Goal: Transaction & Acquisition: Purchase product/service

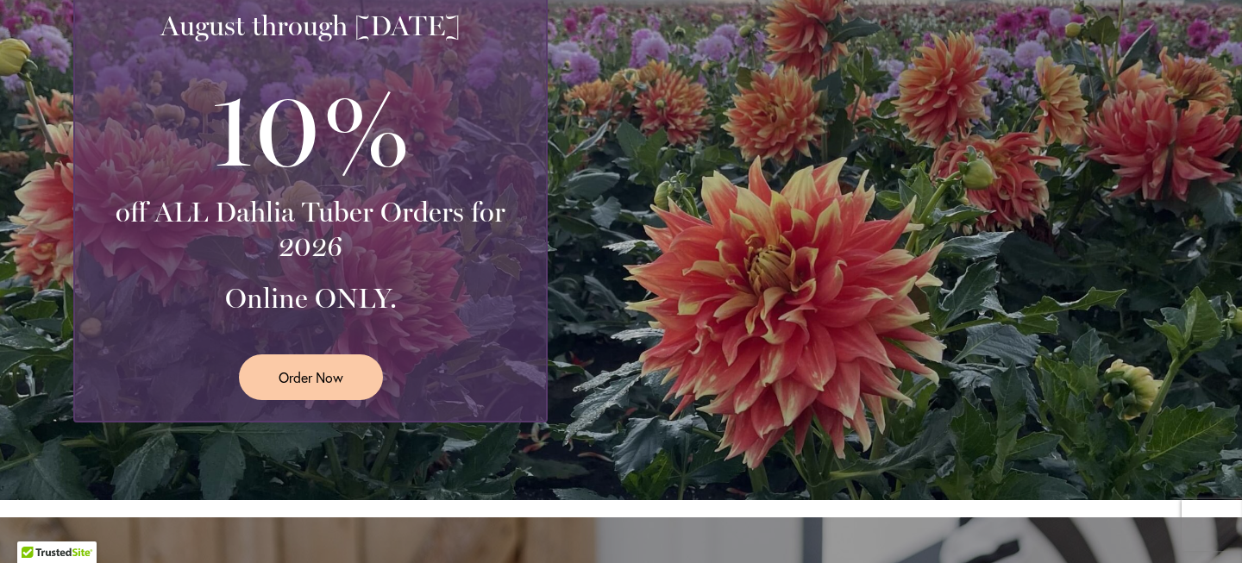
scroll to position [457, 0]
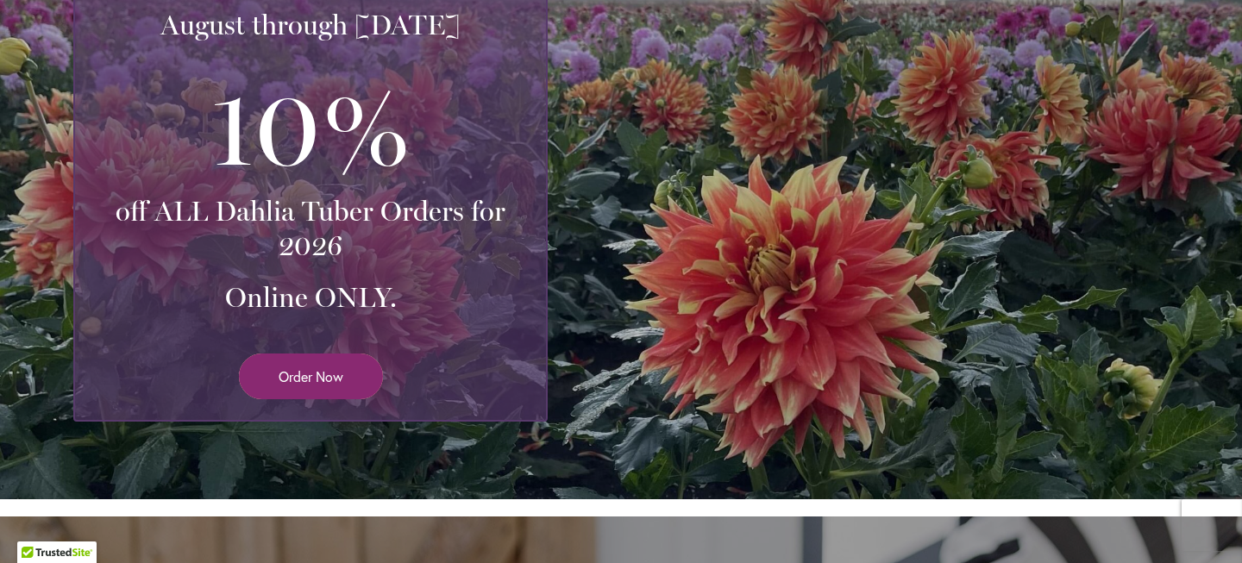
click at [255, 388] on link "Order Now" at bounding box center [311, 377] width 144 height 46
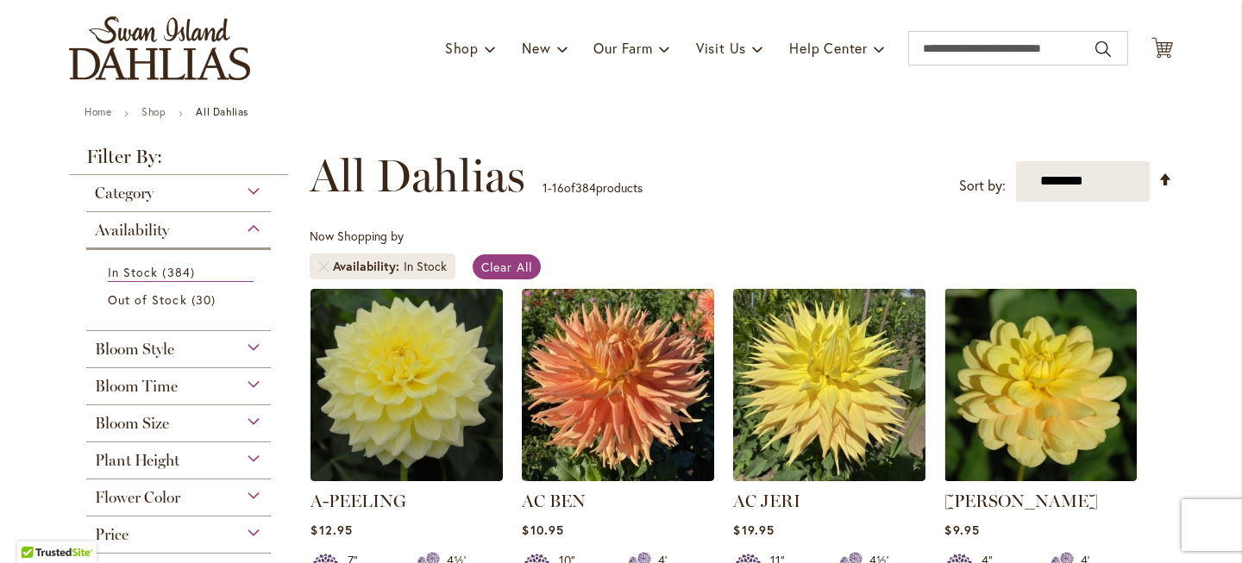
scroll to position [82, 0]
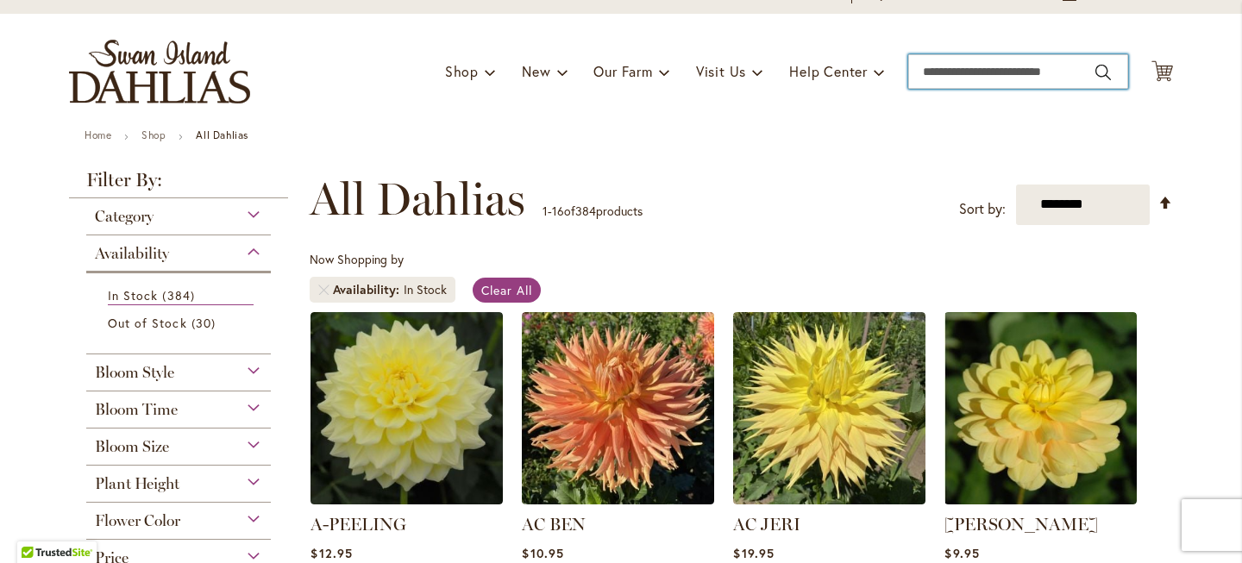
click at [975, 89] on input "Search" at bounding box center [1018, 71] width 220 height 35
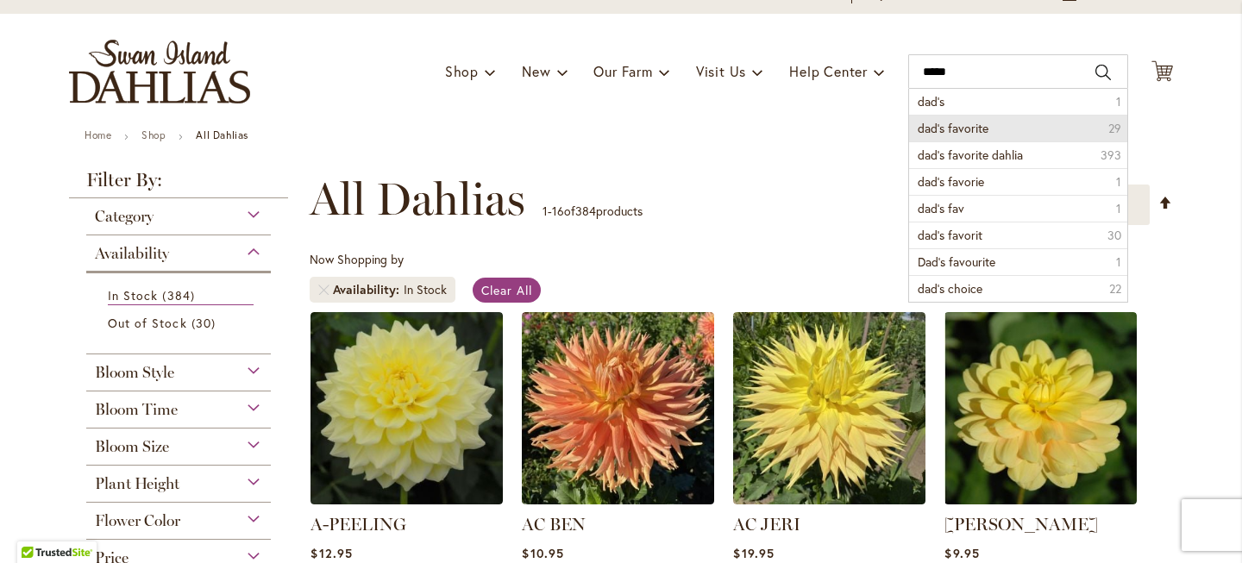
click at [982, 141] on li "dad's favorite 29" at bounding box center [1018, 128] width 218 height 27
type input "**********"
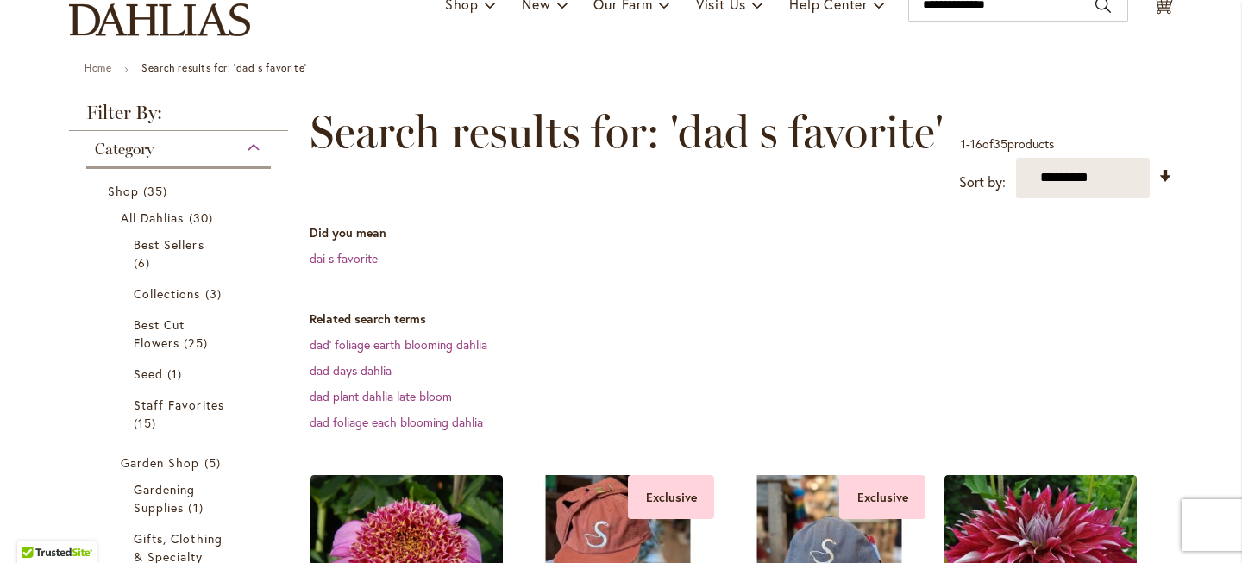
scroll to position [150, 0]
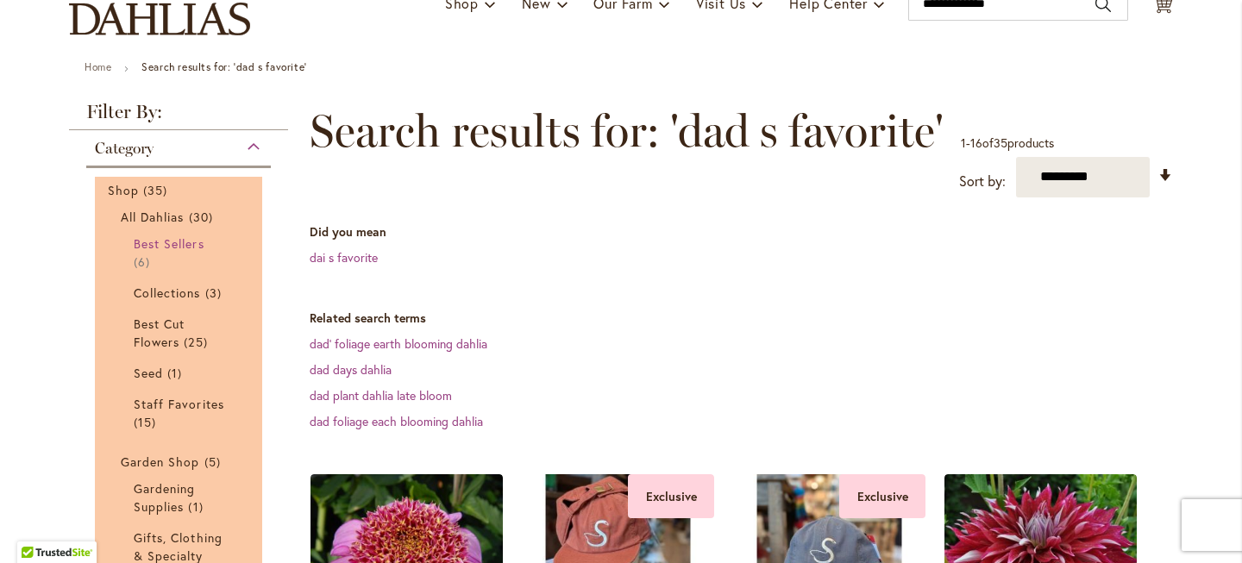
click at [160, 252] on span "Best Sellers" at bounding box center [169, 244] width 71 height 16
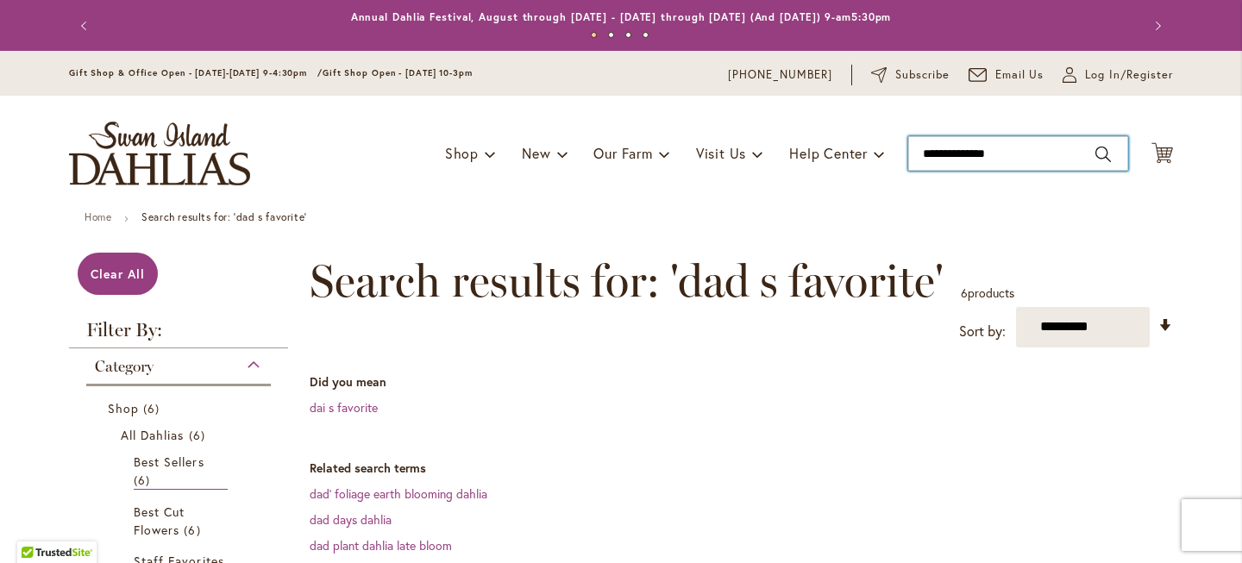
click at [1011, 171] on input "**********" at bounding box center [1018, 153] width 220 height 35
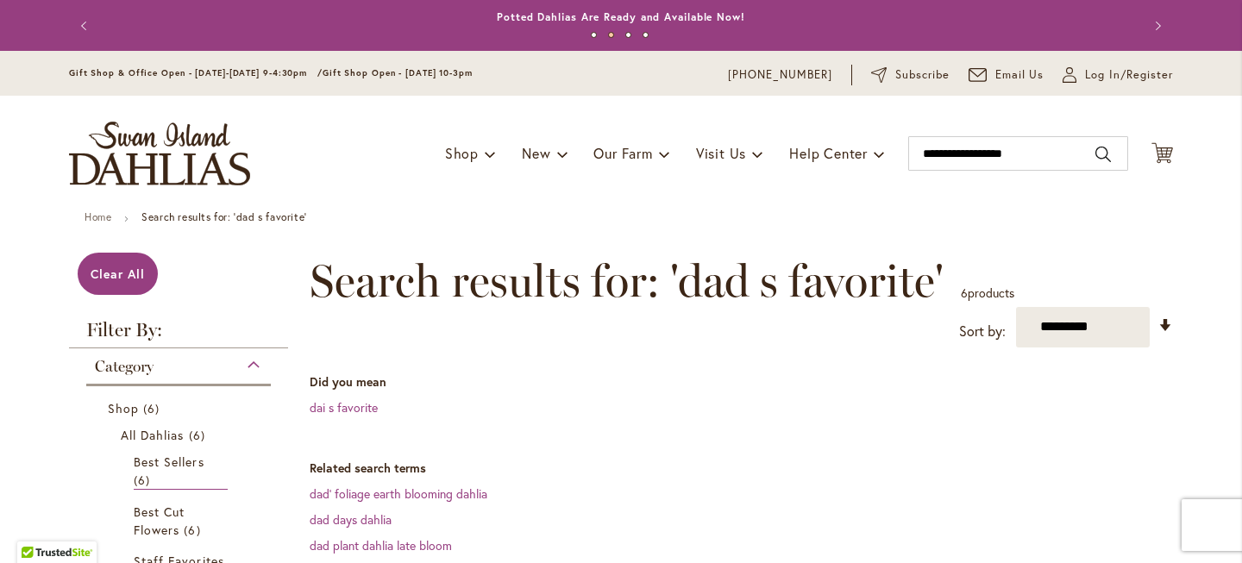
click at [1097, 168] on button "Search" at bounding box center [1104, 155] width 16 height 28
type input "**********"
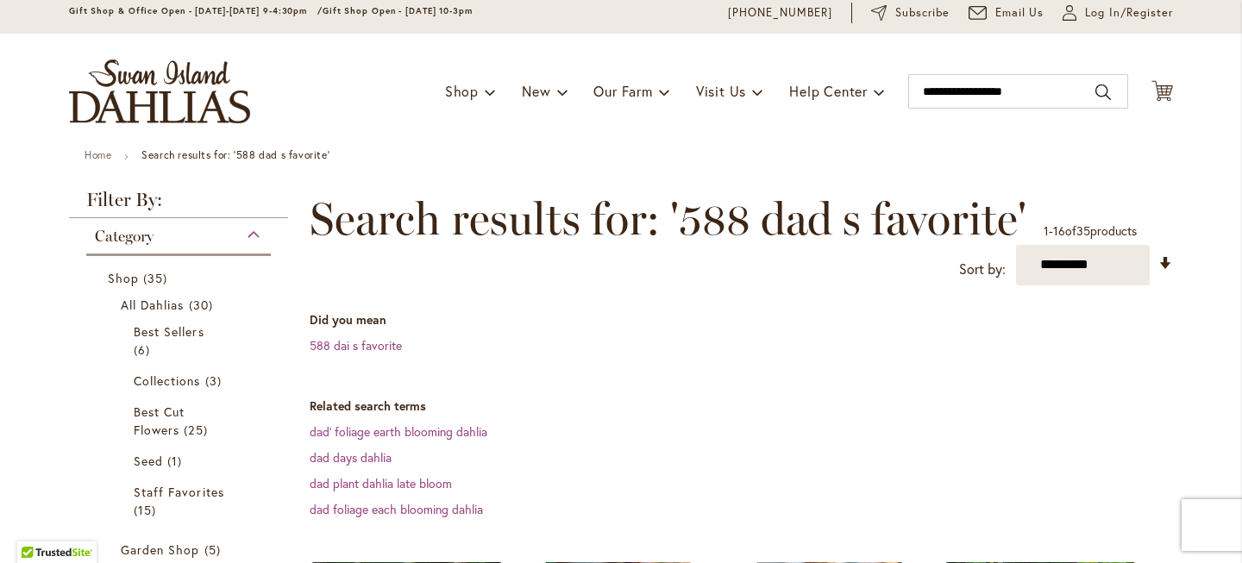
scroll to position [68, 0]
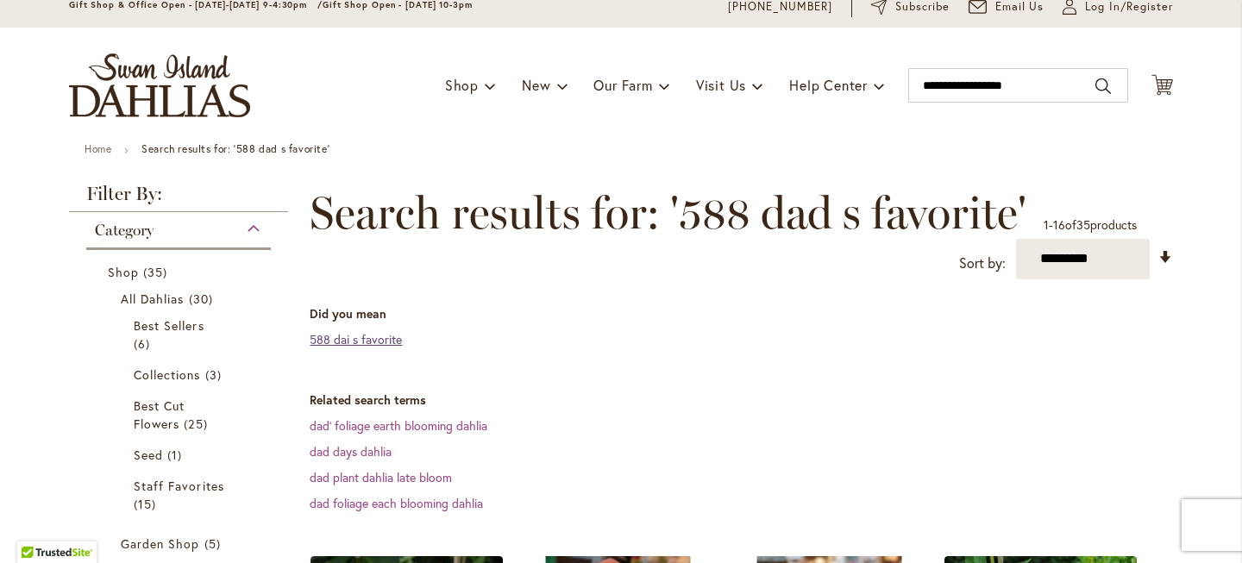
click at [365, 348] on link "588 dai s favorite" at bounding box center [356, 339] width 92 height 16
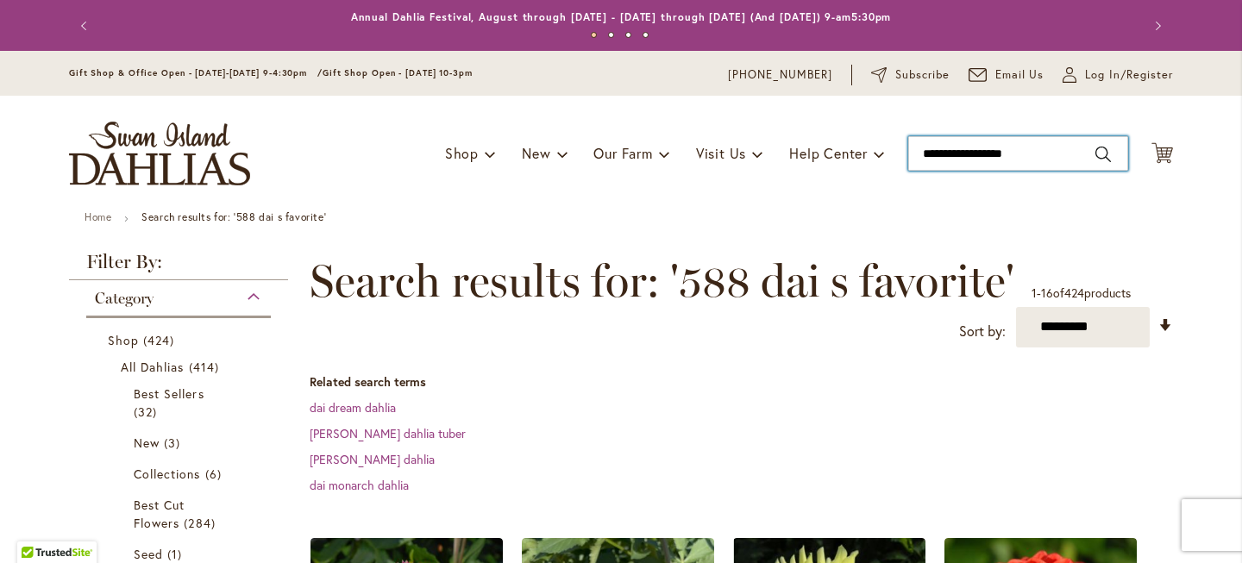
click at [1037, 169] on input "**********" at bounding box center [1018, 153] width 220 height 35
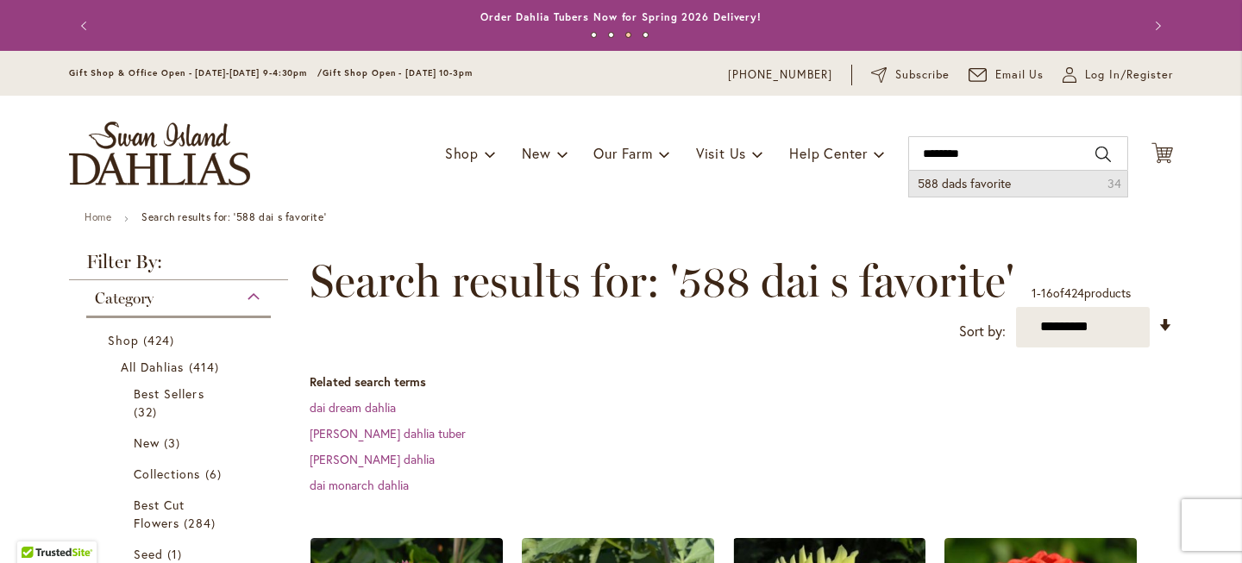
click at [980, 192] on span "588 dads favorite" at bounding box center [964, 183] width 93 height 16
type input "**********"
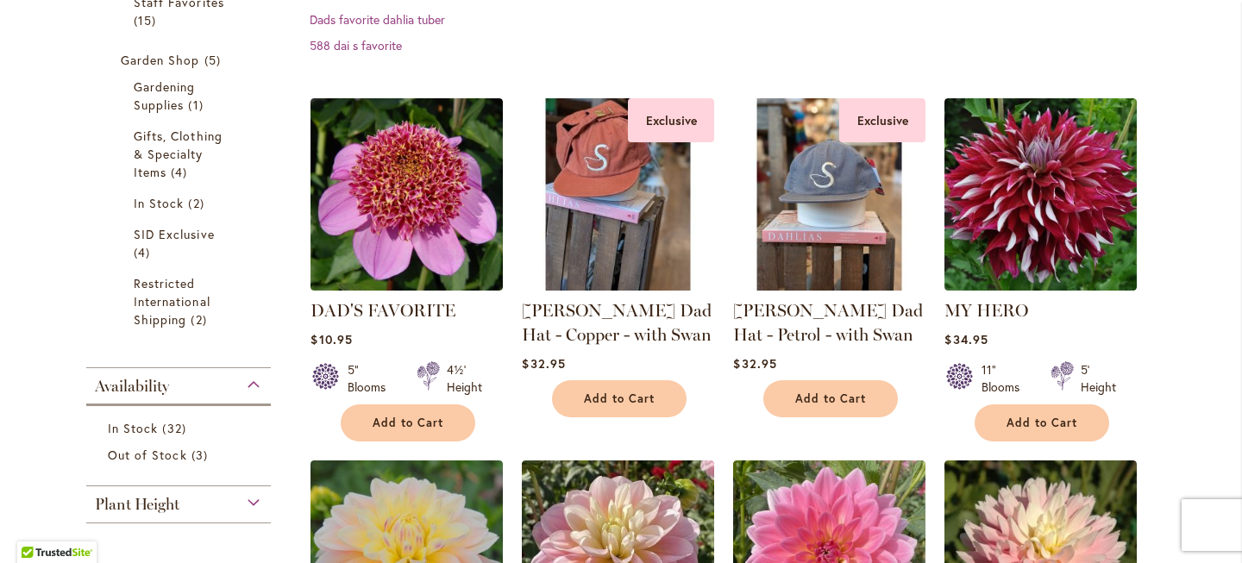
scroll to position [558, 0]
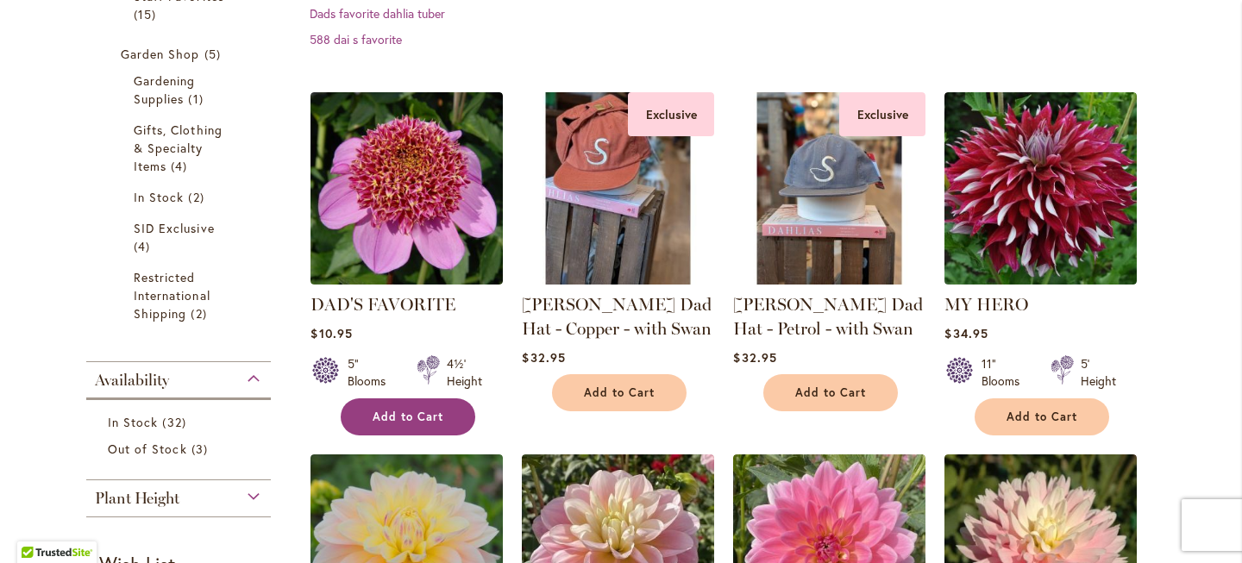
click at [396, 419] on button "Add to Cart" at bounding box center [408, 417] width 135 height 37
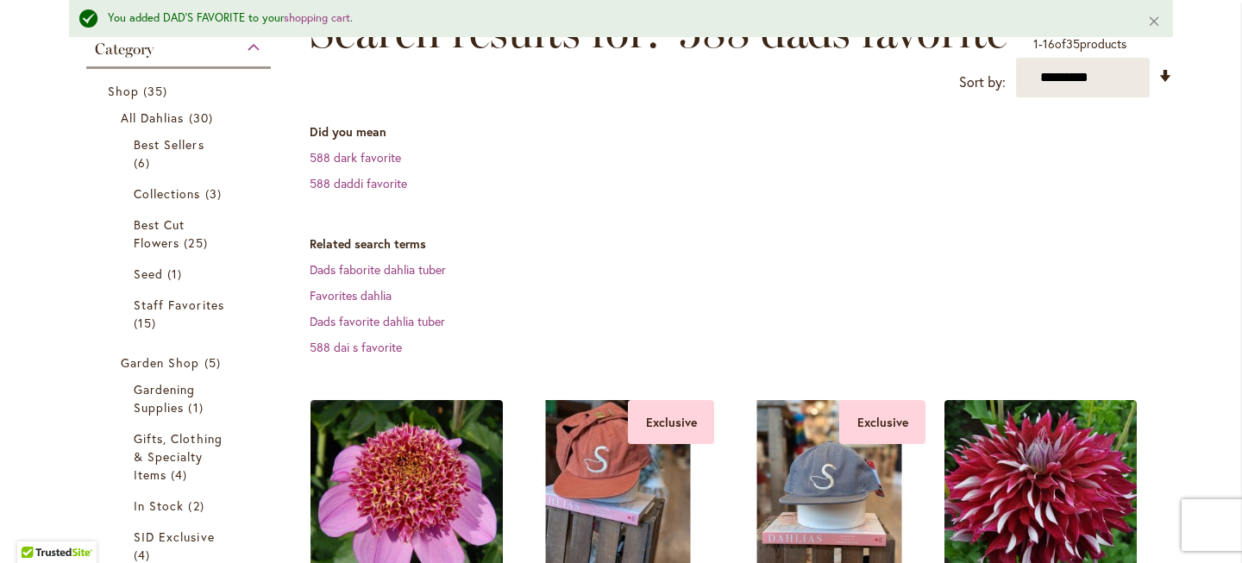
scroll to position [285, 0]
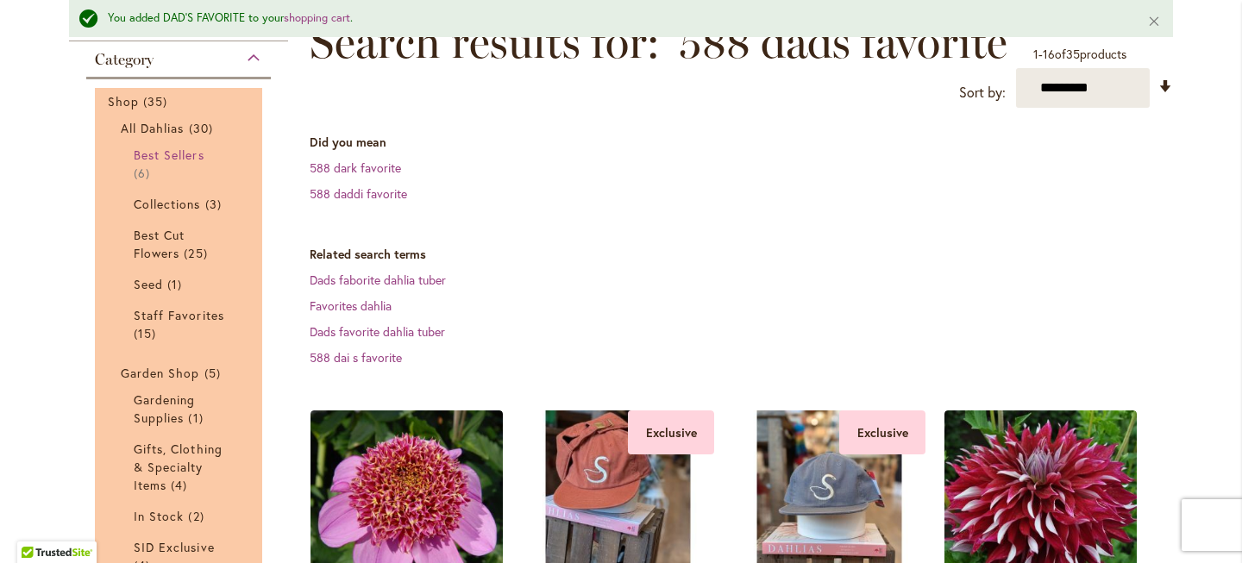
click at [176, 163] on span "Best Sellers" at bounding box center [169, 155] width 71 height 16
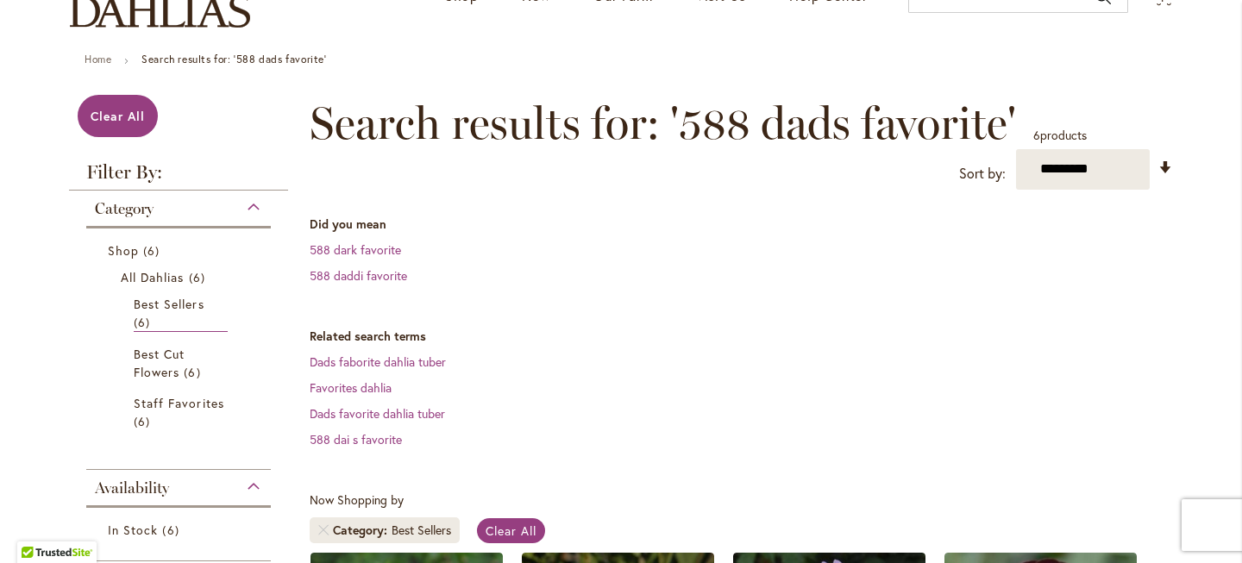
scroll to position [156, 0]
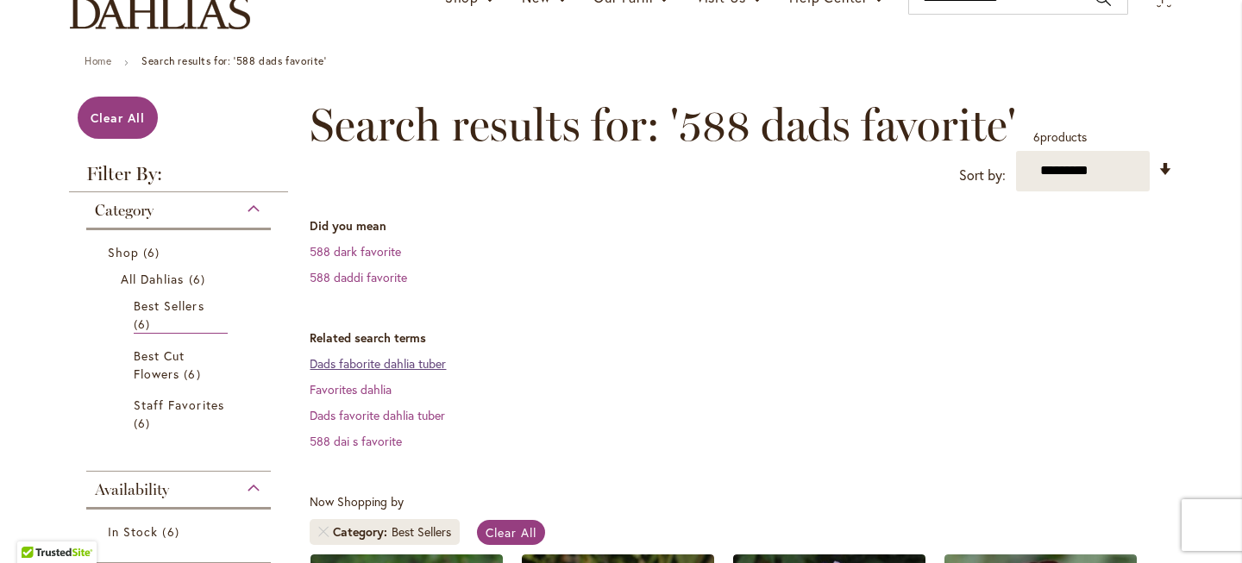
click at [368, 372] on link "Dads faborite dahlia tuber" at bounding box center [378, 363] width 136 height 16
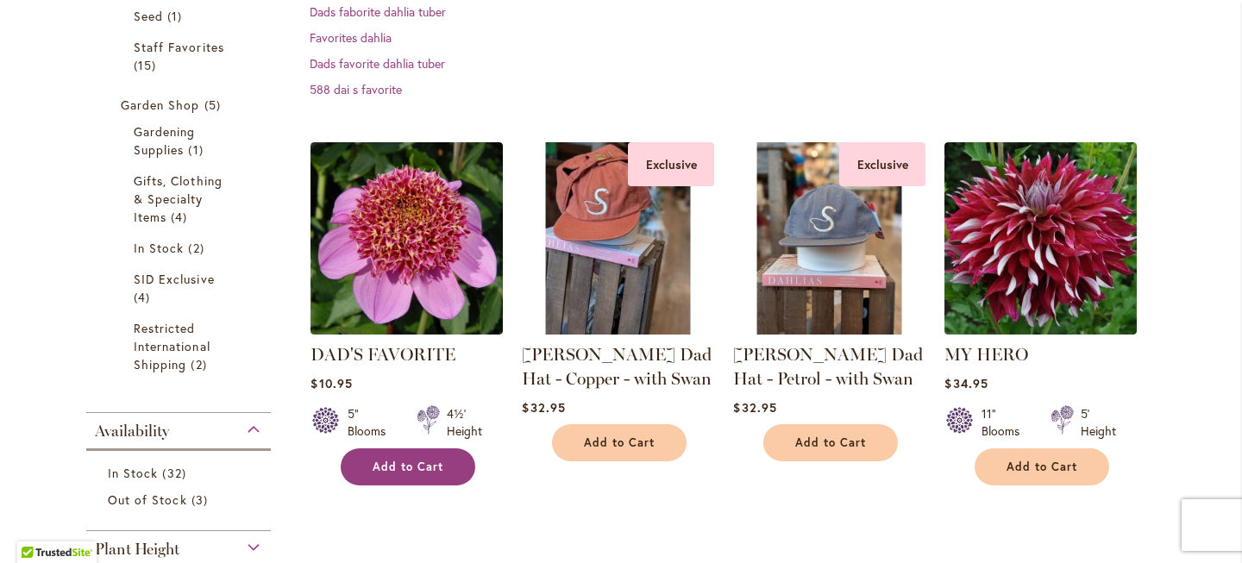
scroll to position [509, 0]
click at [373, 474] on span "Add to Cart" at bounding box center [408, 466] width 71 height 15
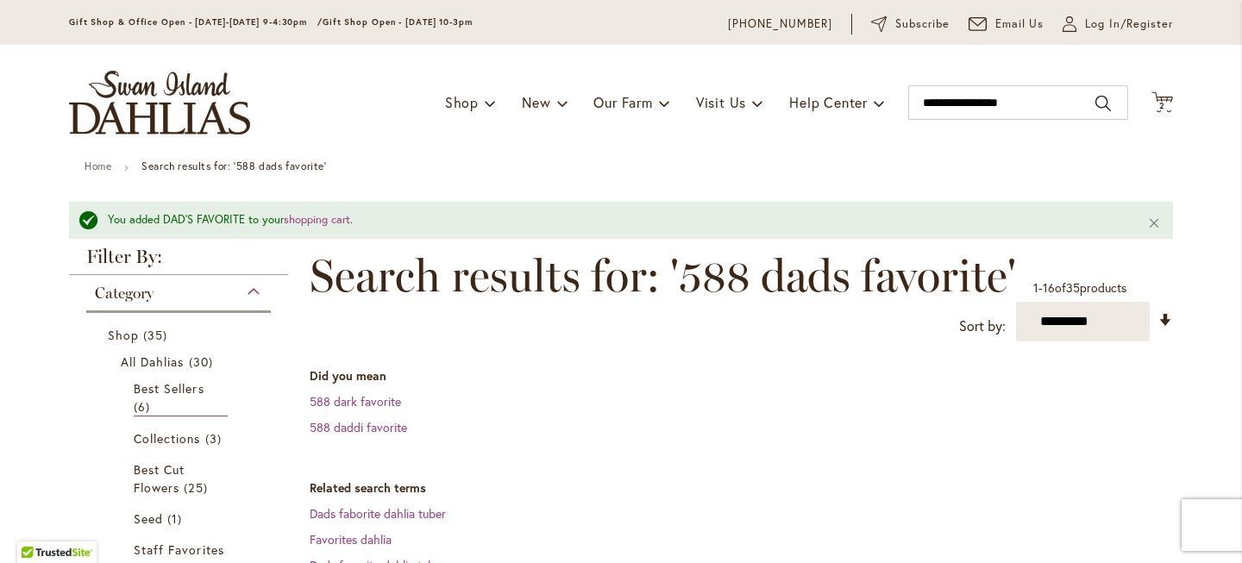
scroll to position [0, 0]
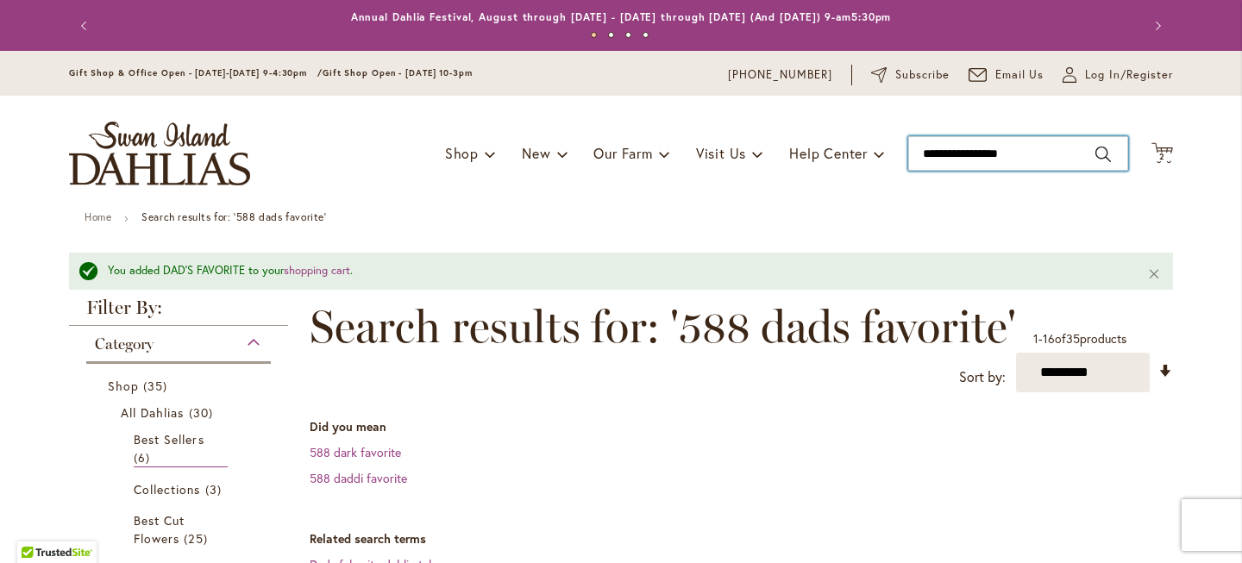
click at [961, 171] on input "**********" at bounding box center [1018, 153] width 220 height 35
click at [1035, 171] on input "**********" at bounding box center [1018, 153] width 220 height 35
type input "*"
type input "**********"
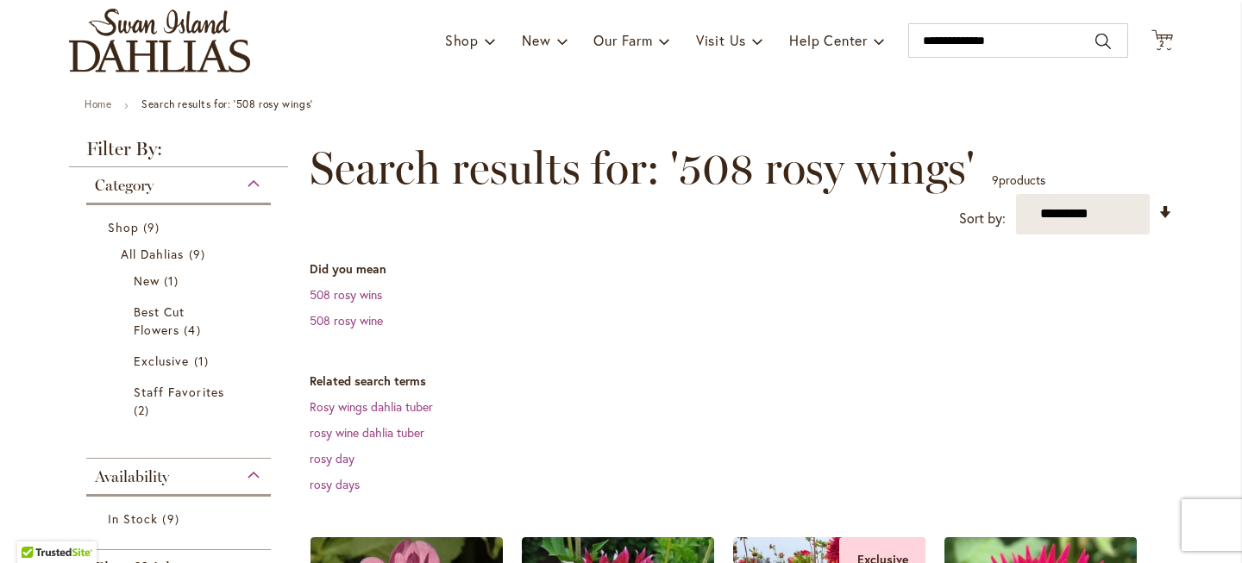
scroll to position [112, 0]
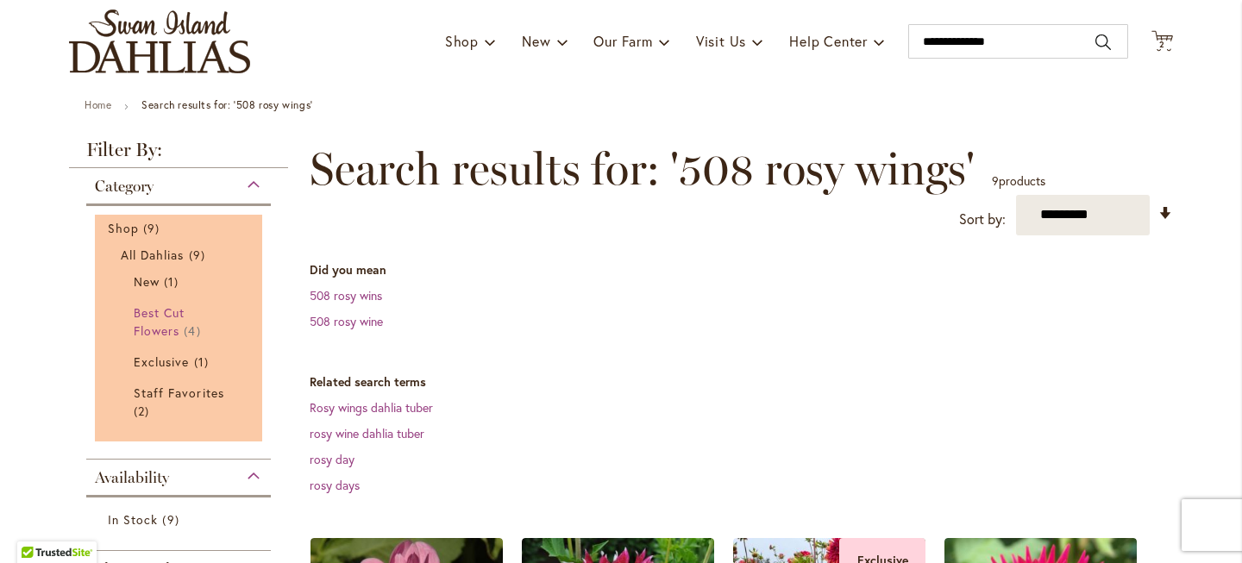
click at [134, 337] on link "Best Cut Flowers 4 items" at bounding box center [181, 322] width 94 height 36
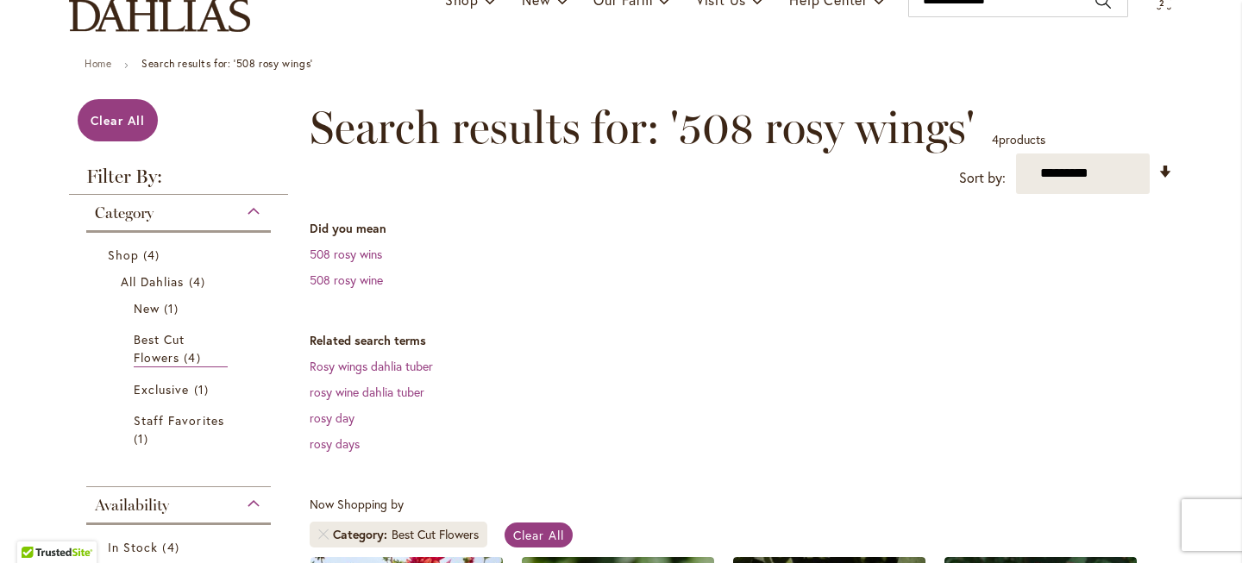
scroll to position [156, 0]
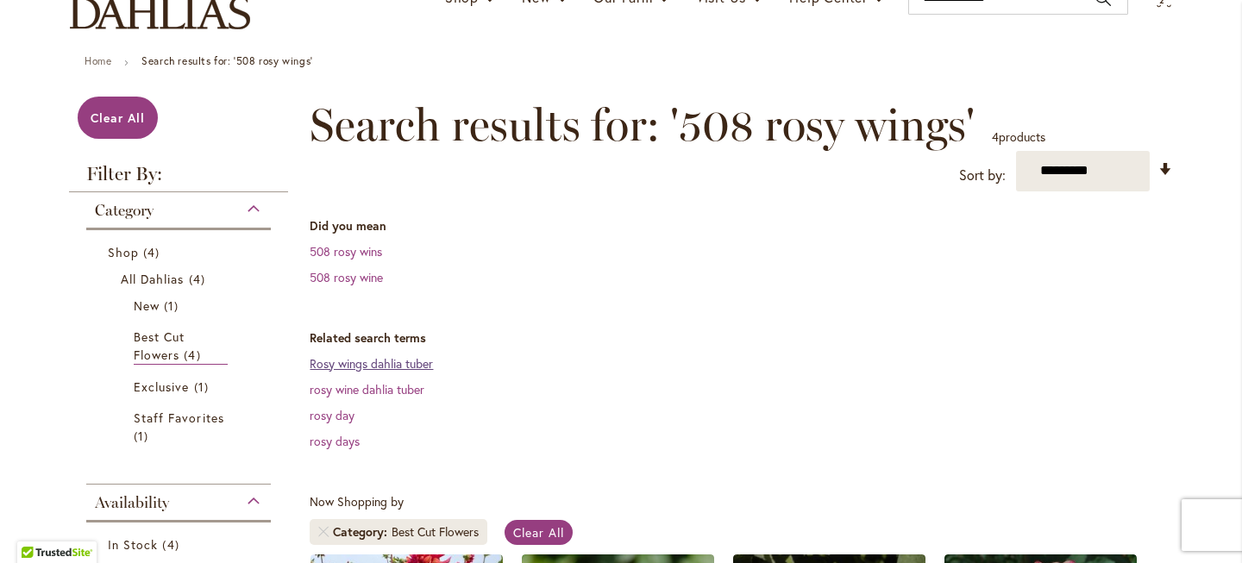
click at [375, 372] on link "Rosy wings dahlia tuber" at bounding box center [371, 363] width 123 height 16
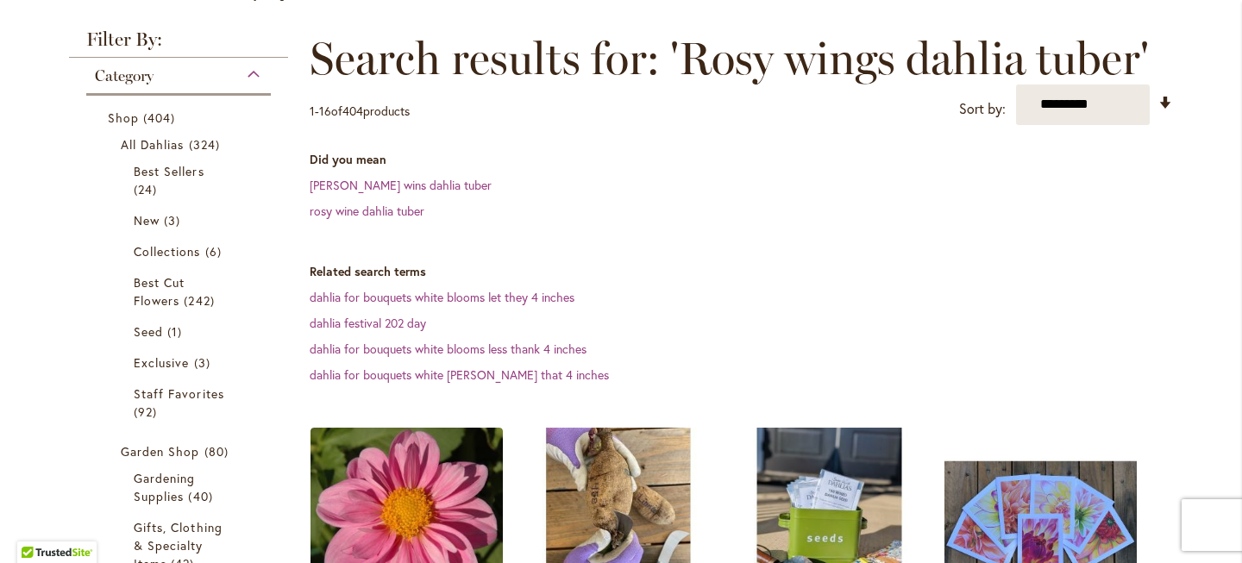
scroll to position [185, 0]
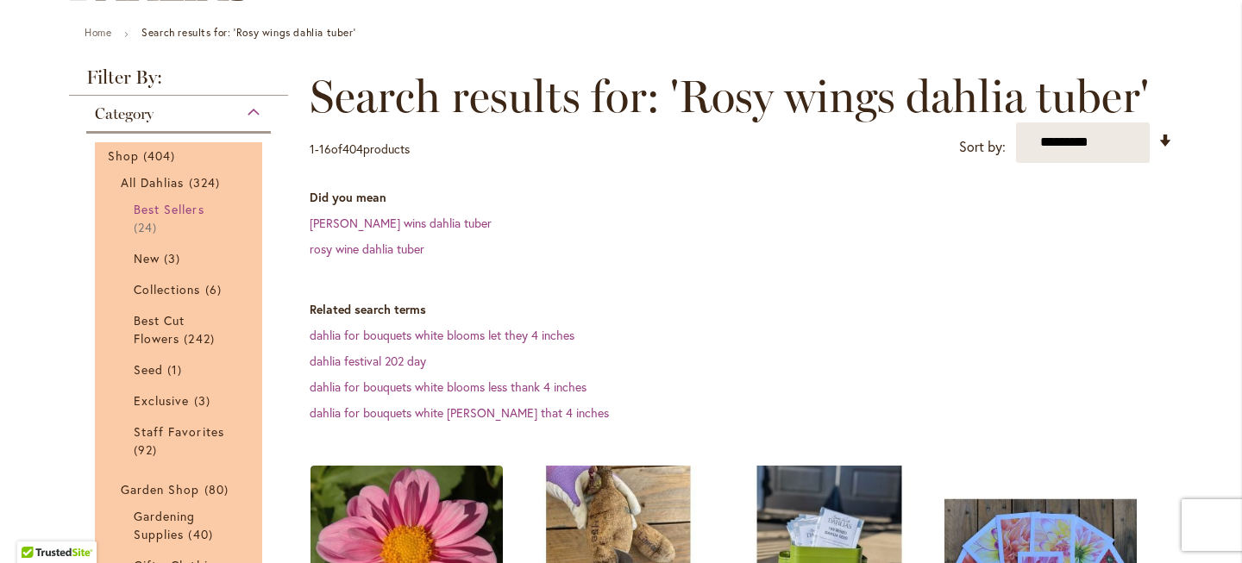
click at [173, 217] on span "Best Sellers" at bounding box center [169, 209] width 71 height 16
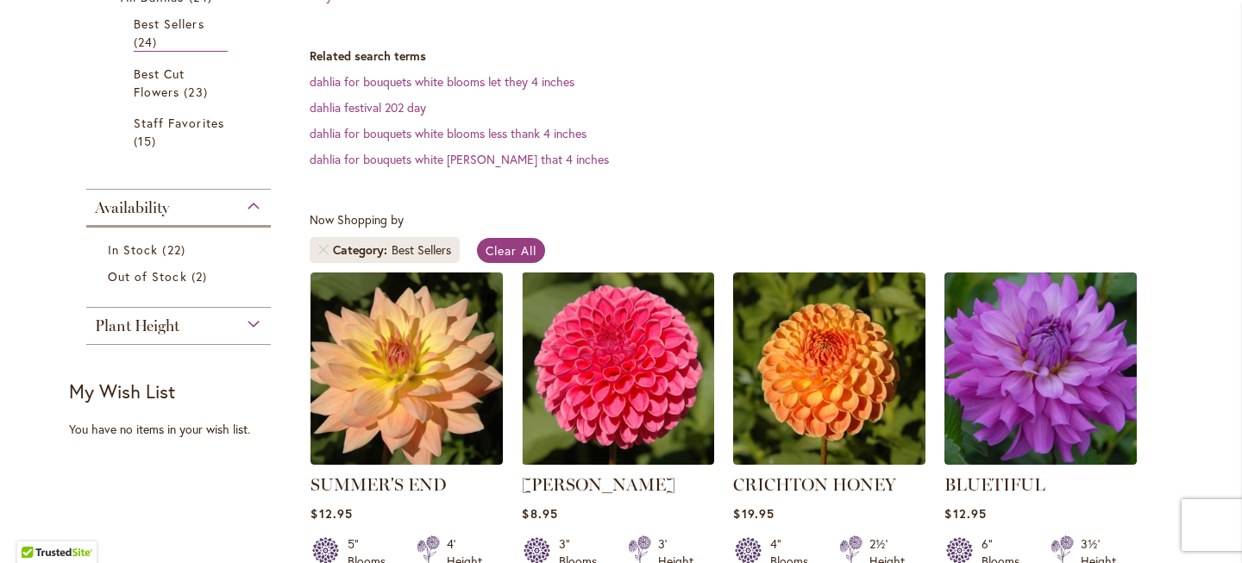
scroll to position [104, 0]
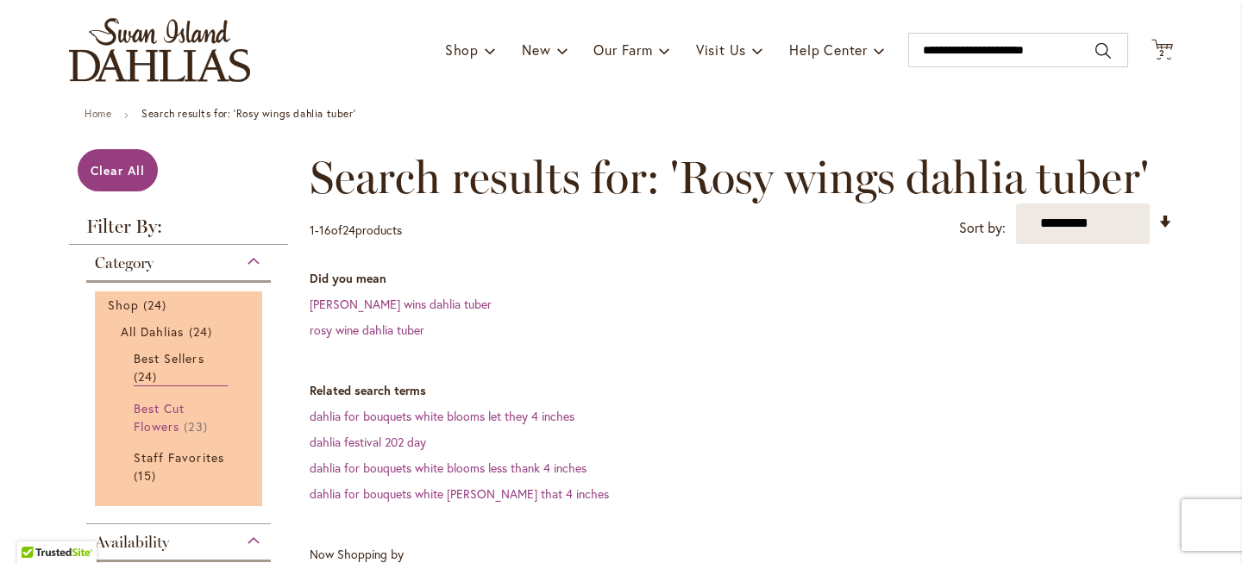
click at [143, 435] on span "Best Cut Flowers" at bounding box center [159, 417] width 51 height 35
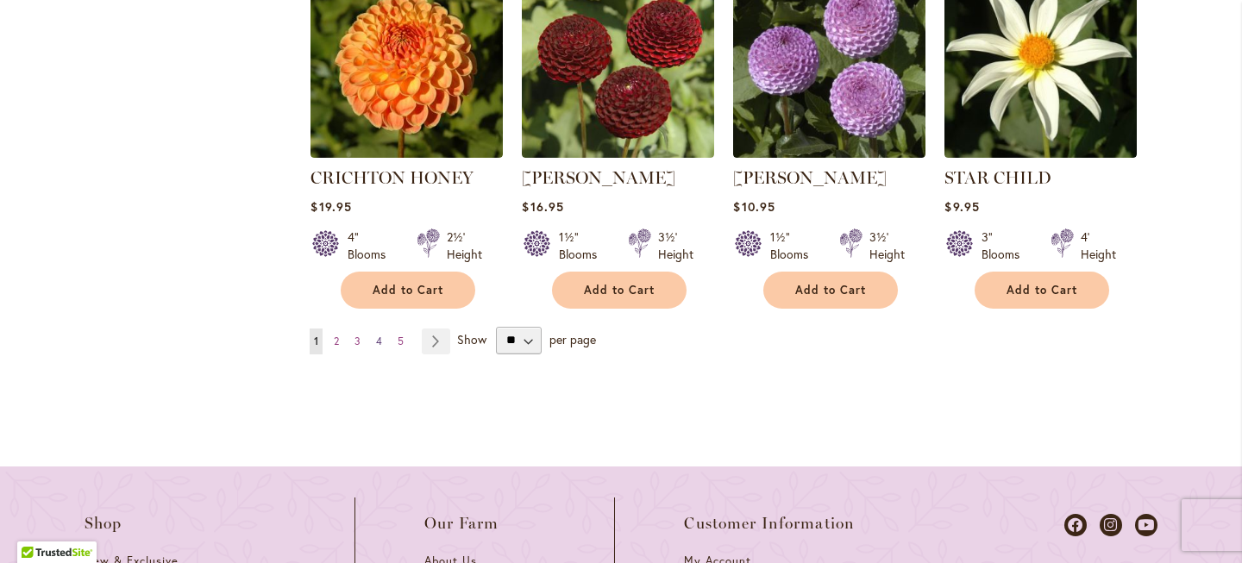
scroll to position [1882, 0]
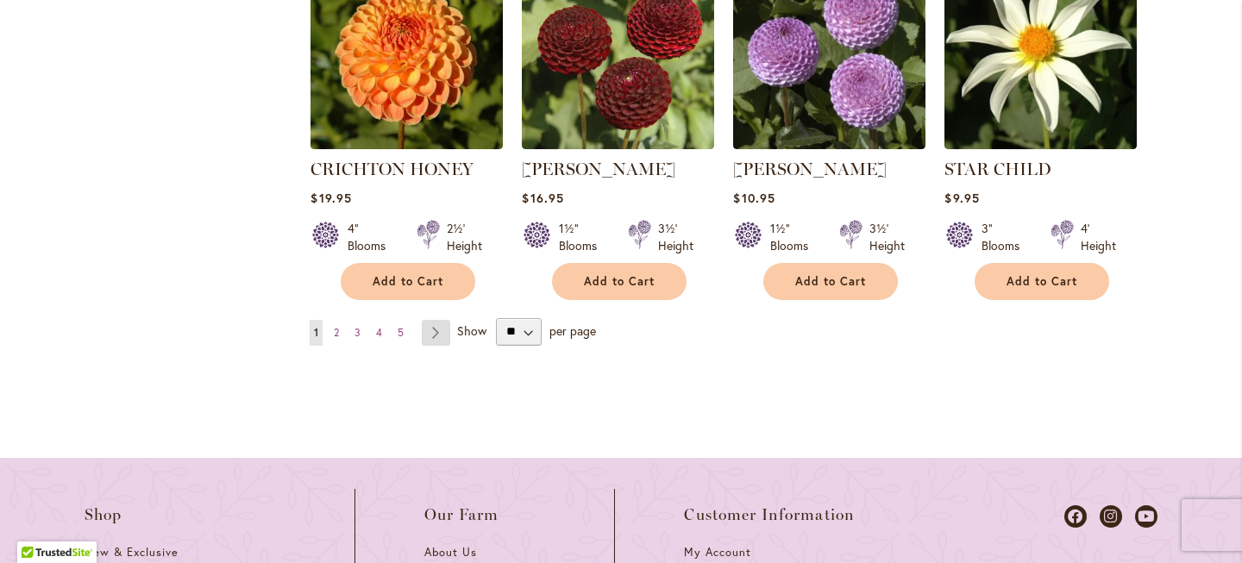
click at [425, 346] on link "Page Next" at bounding box center [436, 333] width 28 height 26
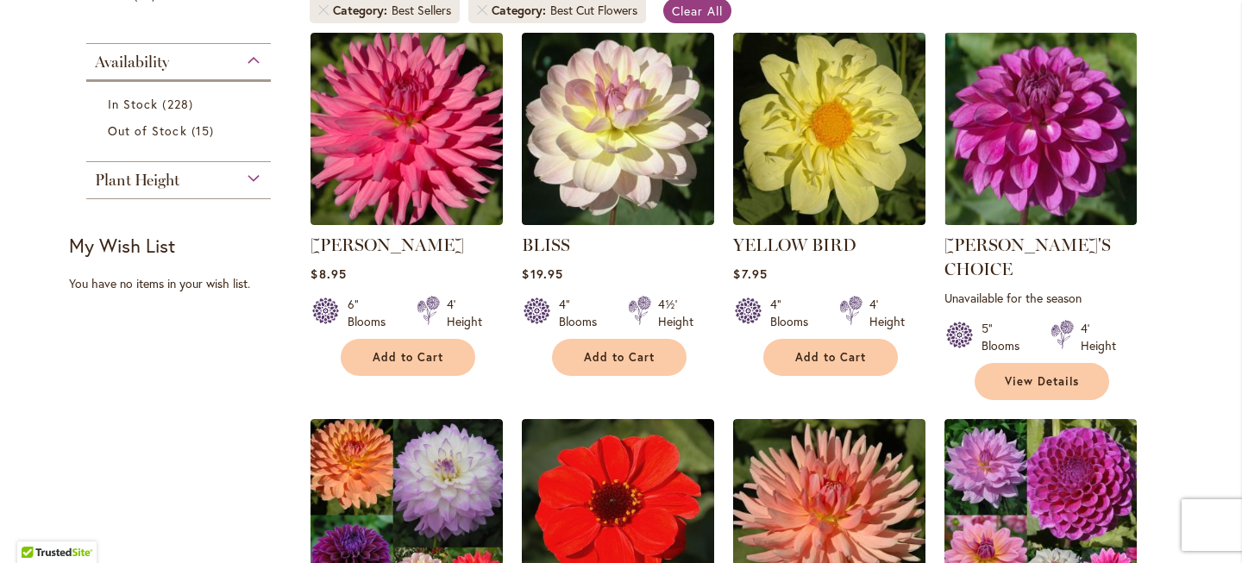
scroll to position [677, 0]
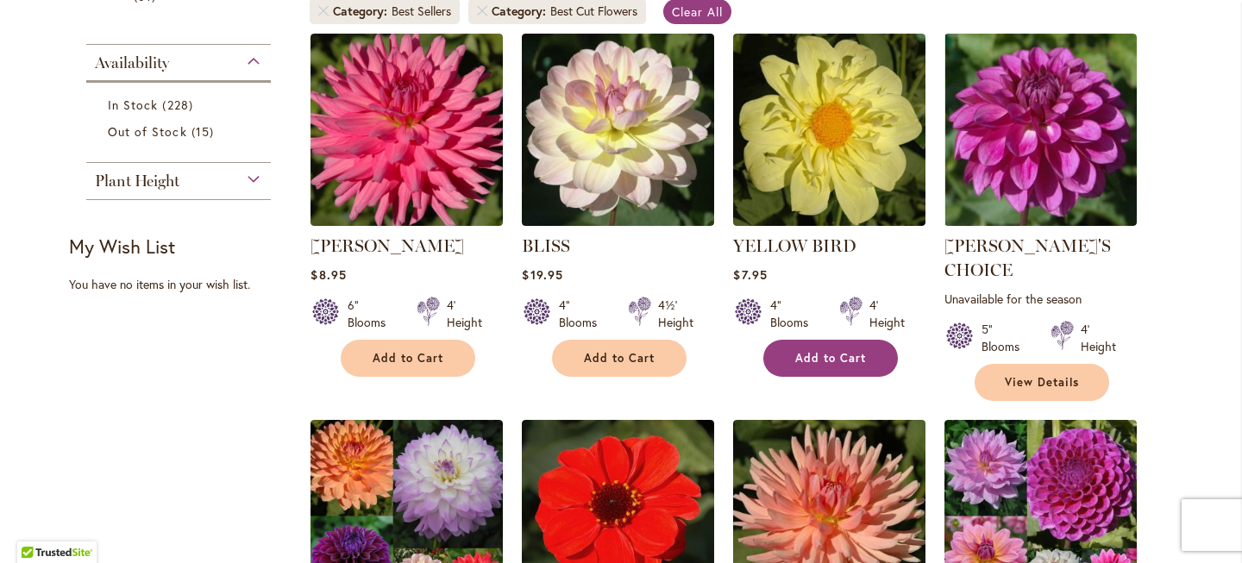
click at [797, 366] on span "Add to Cart" at bounding box center [830, 358] width 71 height 15
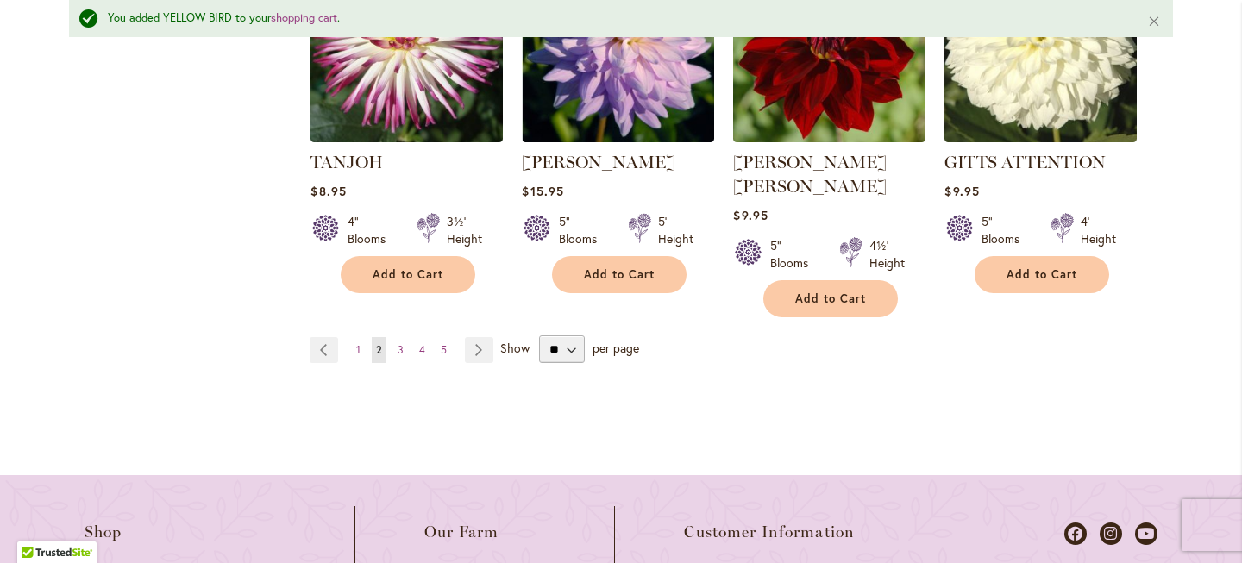
scroll to position [1975, 0]
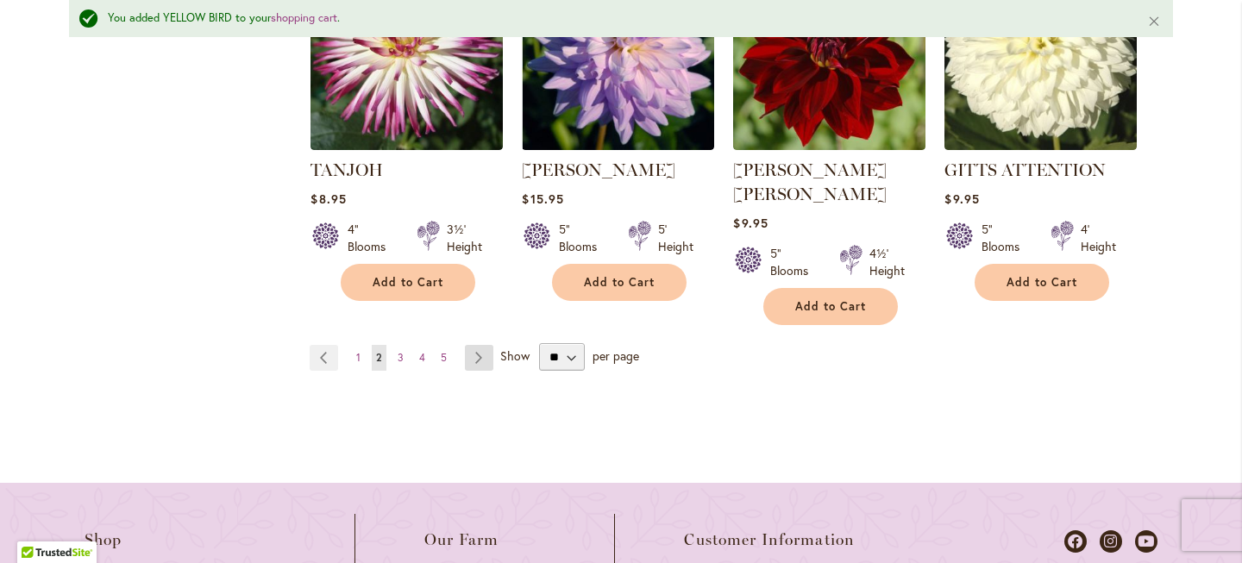
click at [471, 345] on link "Page Next" at bounding box center [479, 358] width 28 height 26
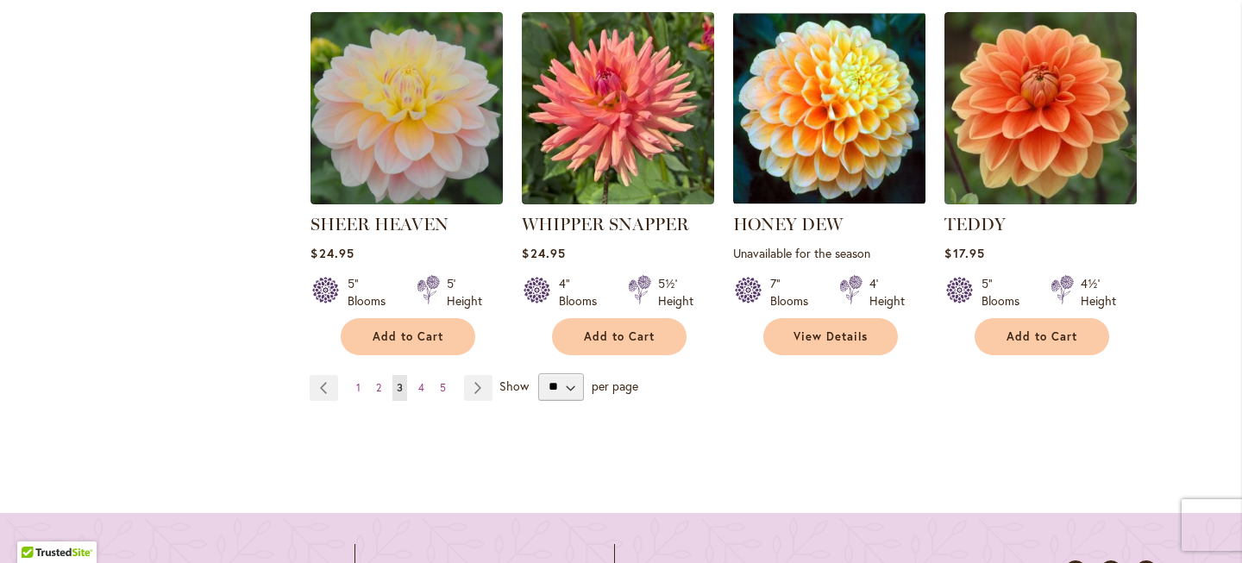
scroll to position [1811, 0]
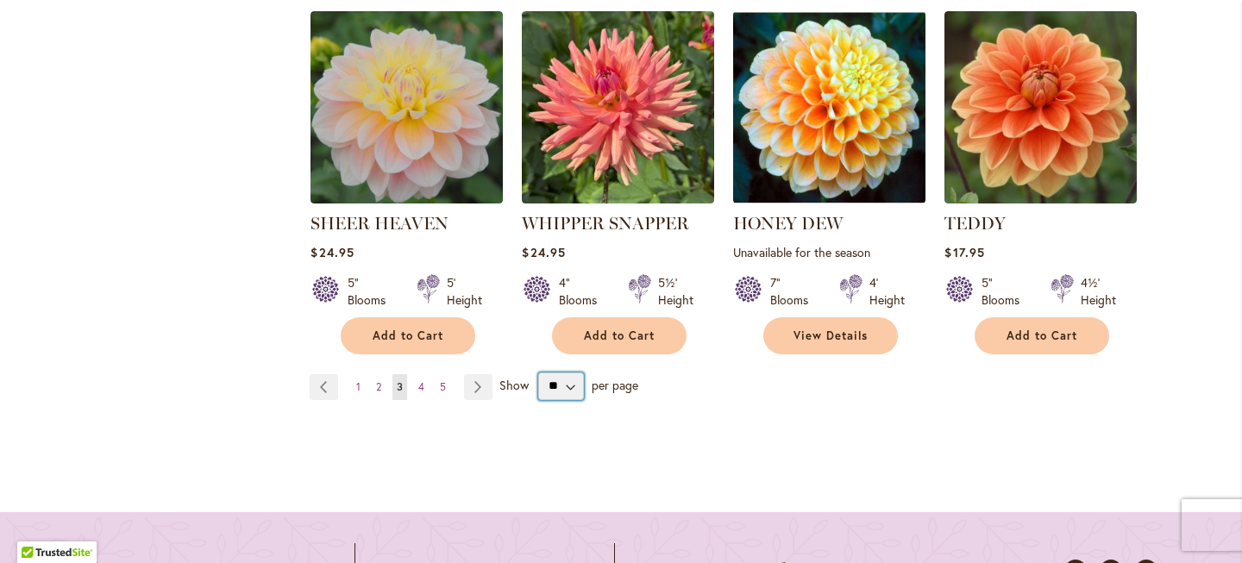
click at [562, 380] on select "** ** ** **" at bounding box center [561, 387] width 46 height 28
select select "**"
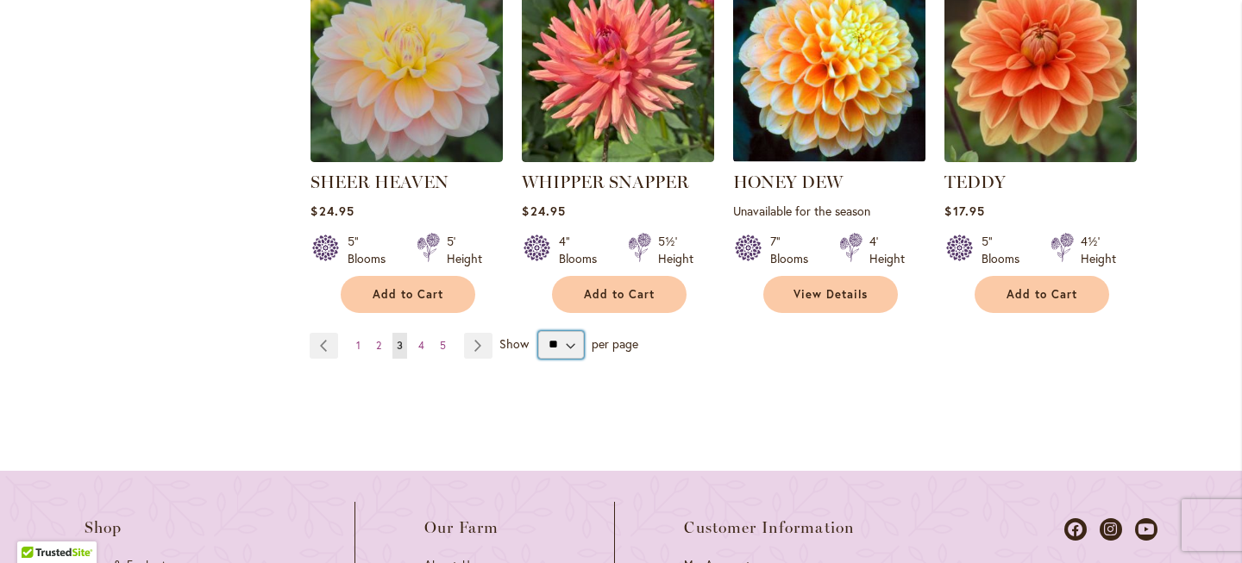
scroll to position [1862, 0]
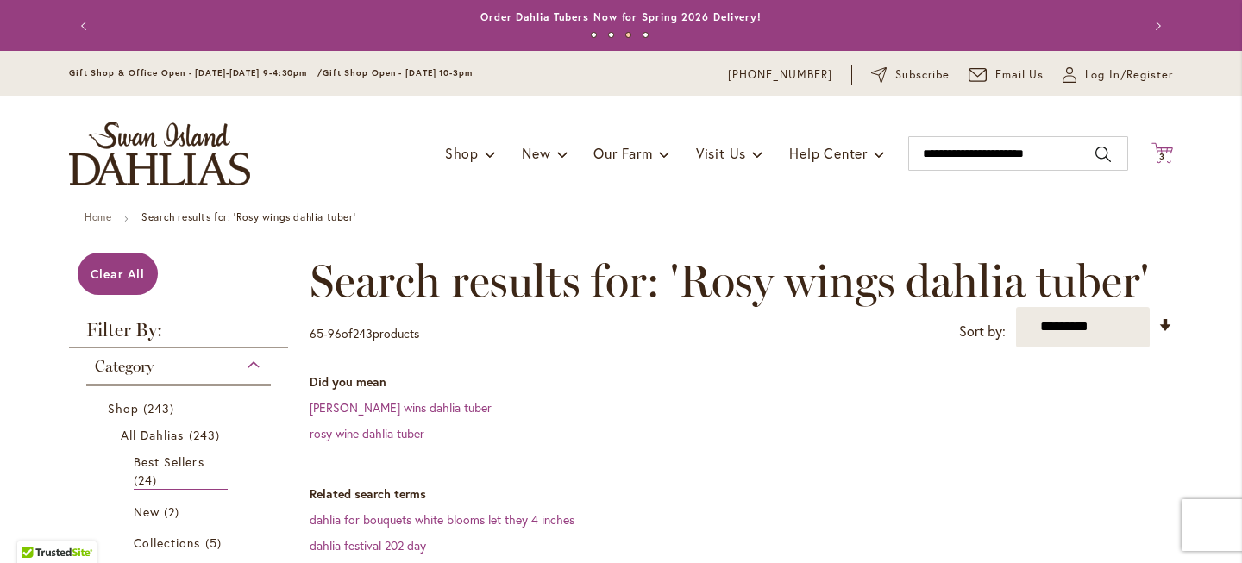
click at [1153, 164] on icon "Cart .cls-1 { fill: #231f20; }" at bounding box center [1163, 153] width 22 height 22
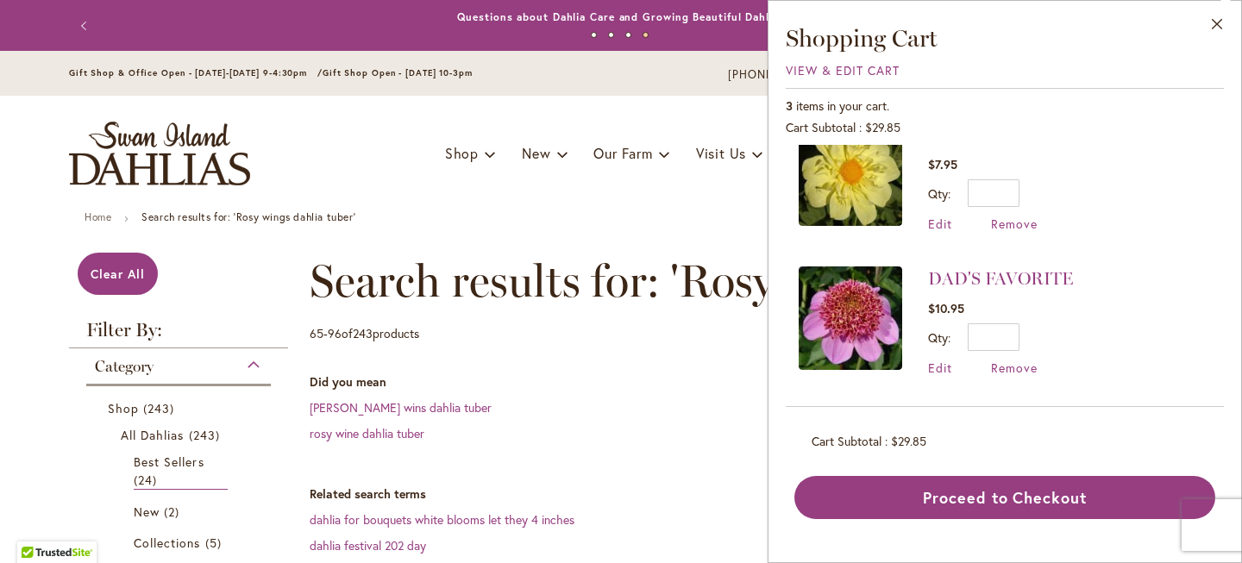
scroll to position [9, 0]
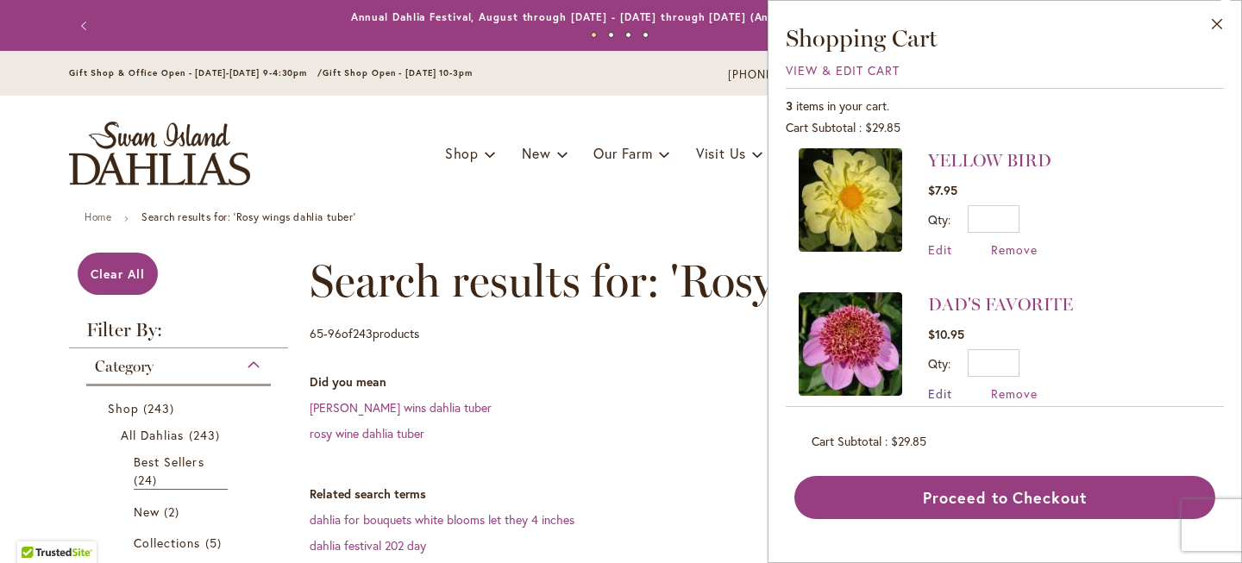
click at [933, 393] on span "Edit" at bounding box center [940, 394] width 24 height 16
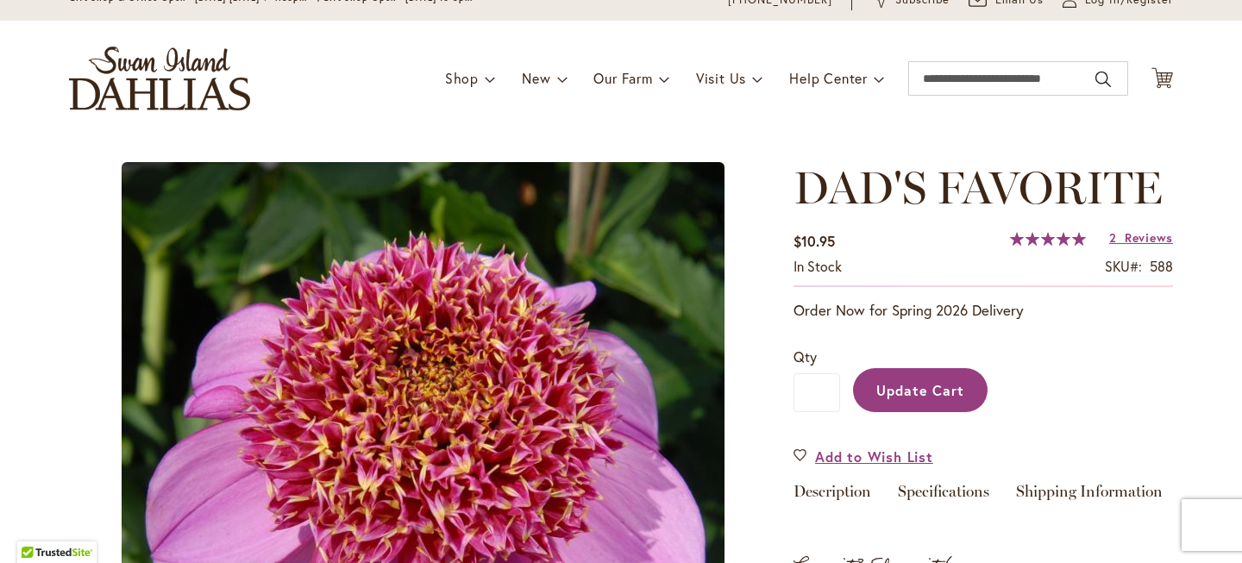
type input "*"
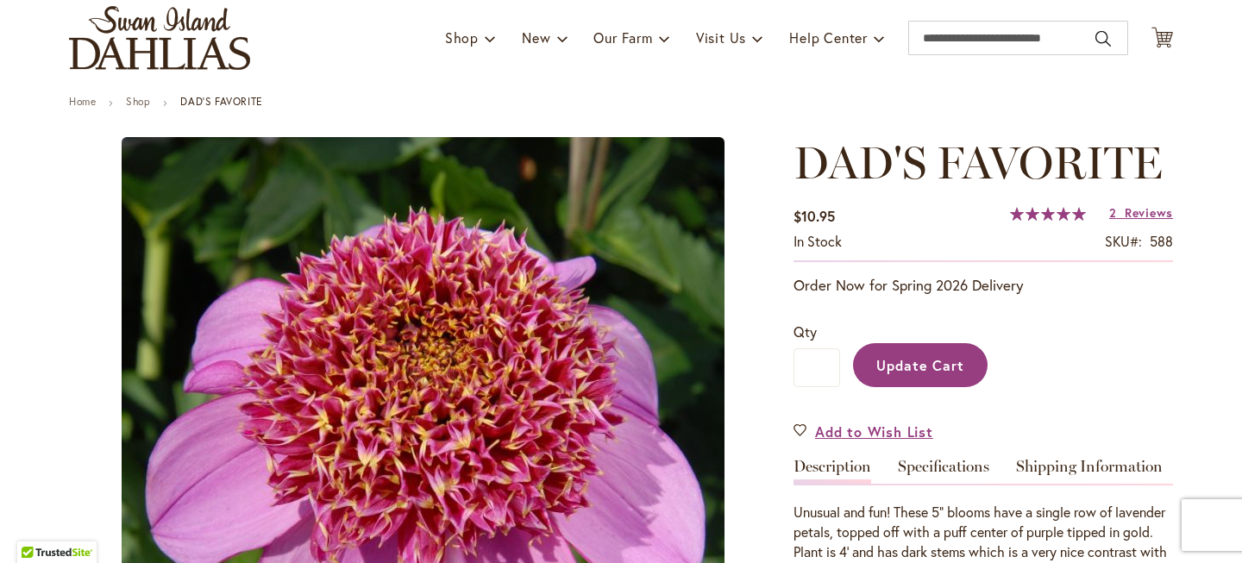
scroll to position [148, 0]
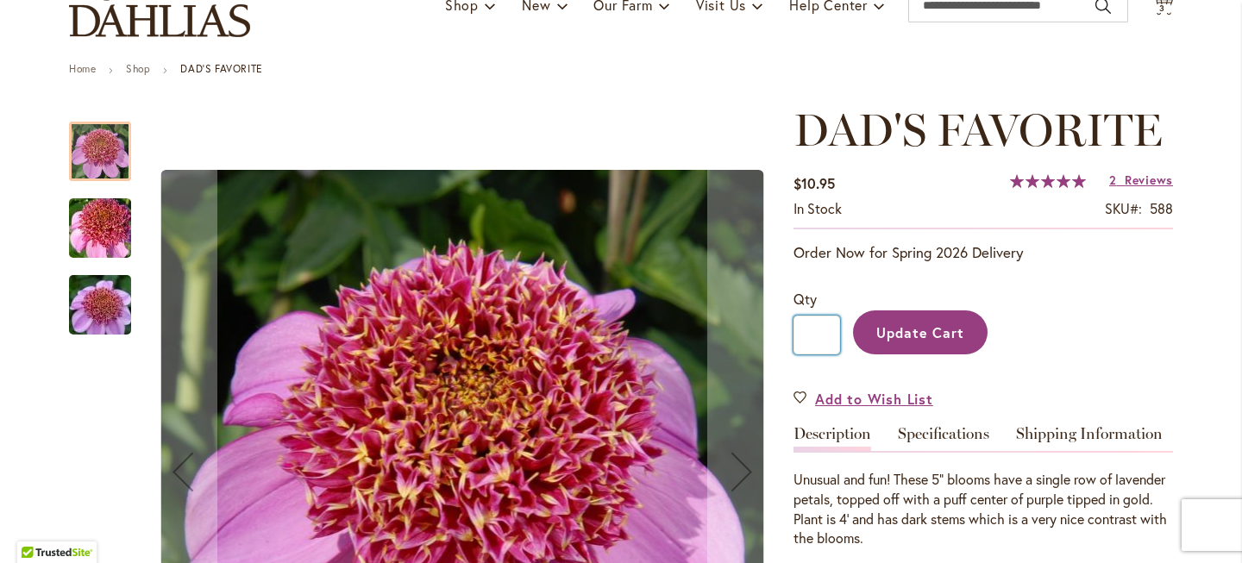
click at [823, 348] on input "*" at bounding box center [817, 335] width 47 height 39
type input "*"
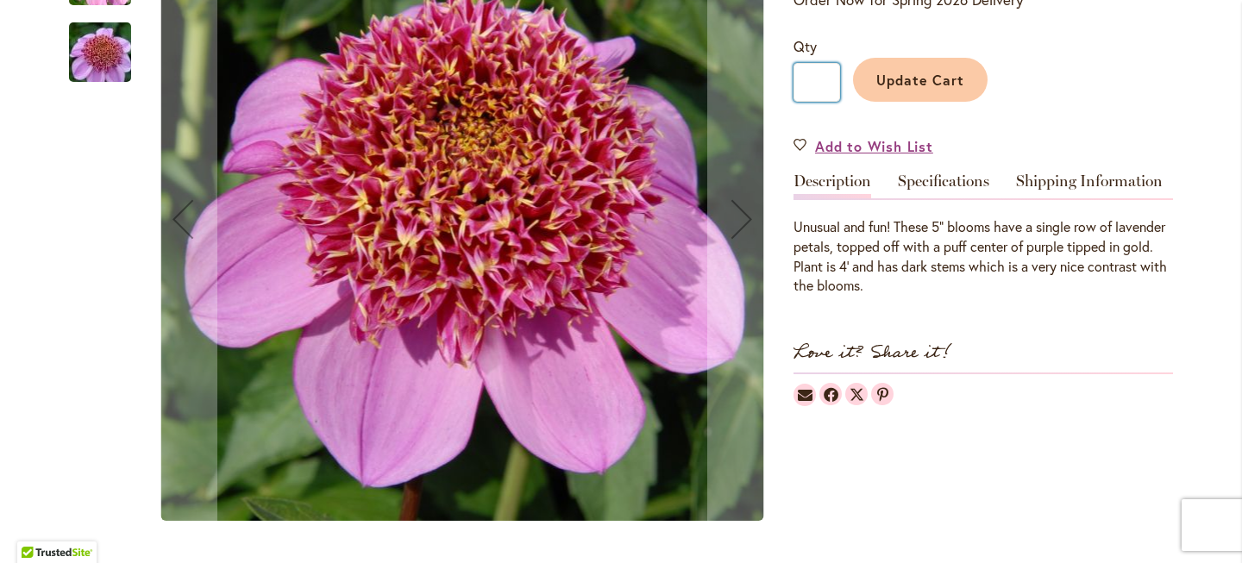
scroll to position [399, 0]
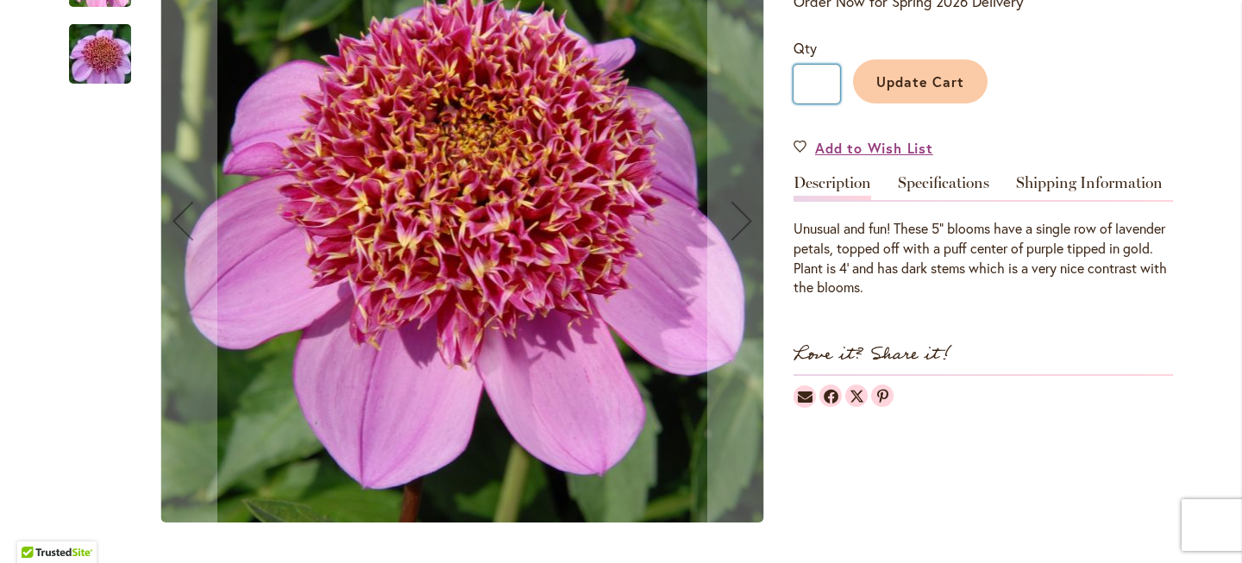
type input "*"
click at [927, 91] on span "Update Cart" at bounding box center [920, 81] width 89 height 18
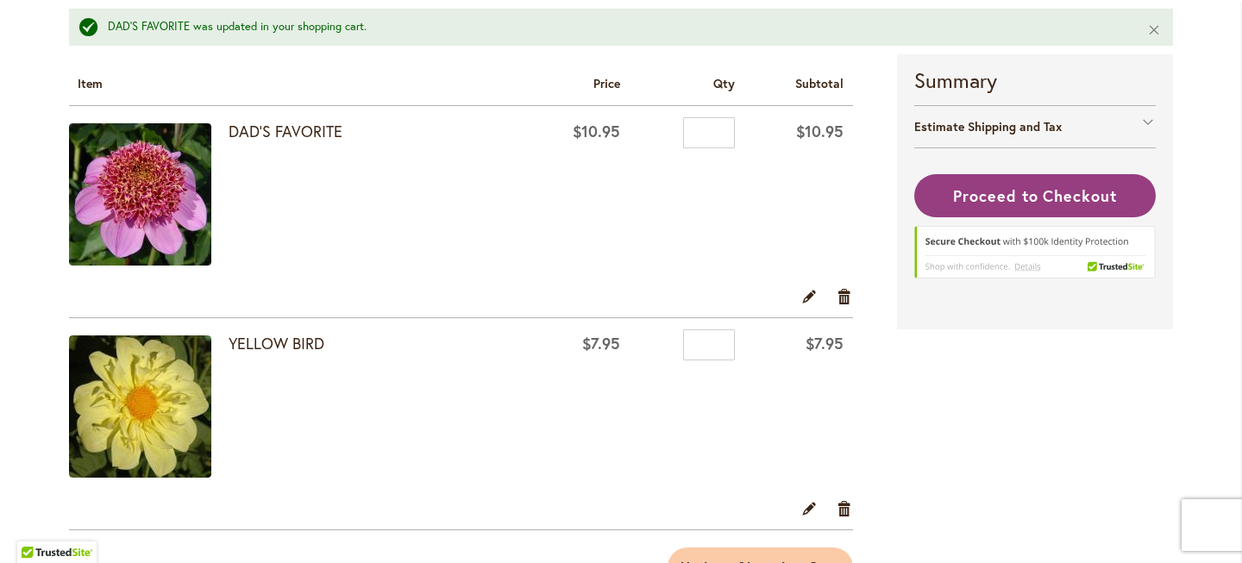
scroll to position [293, 0]
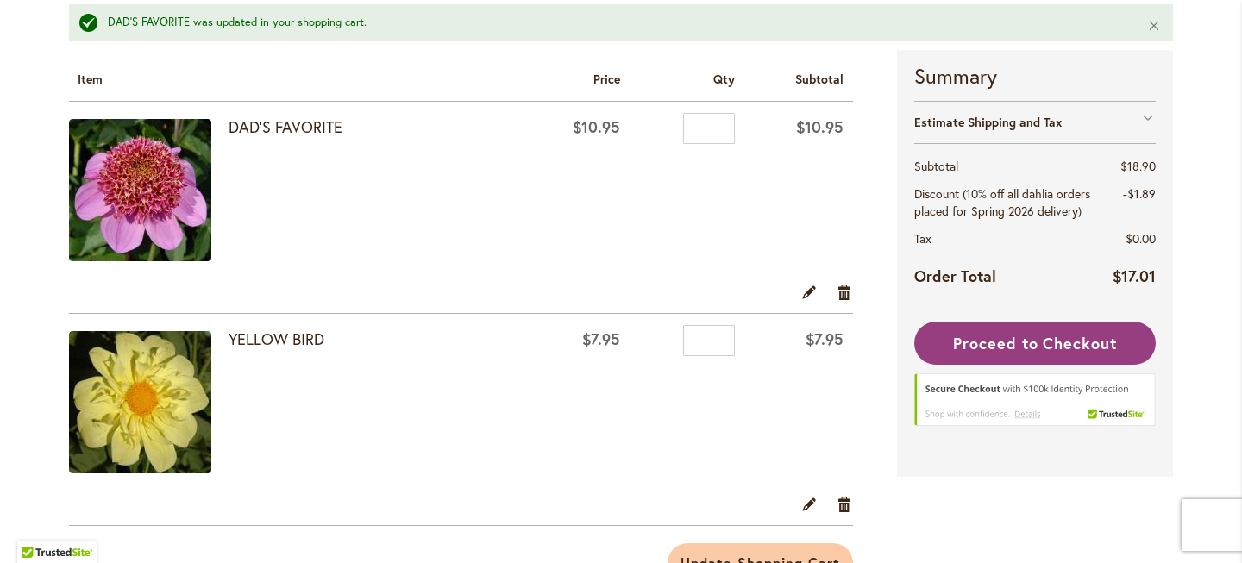
click at [170, 419] on img at bounding box center [140, 402] width 142 height 142
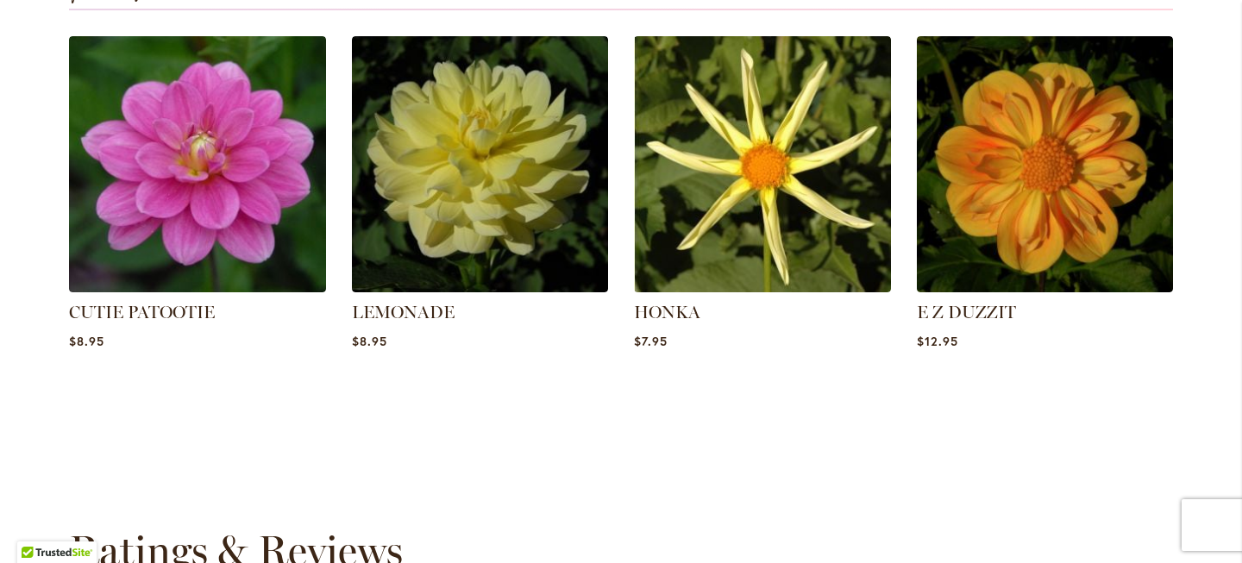
scroll to position [1245, 0]
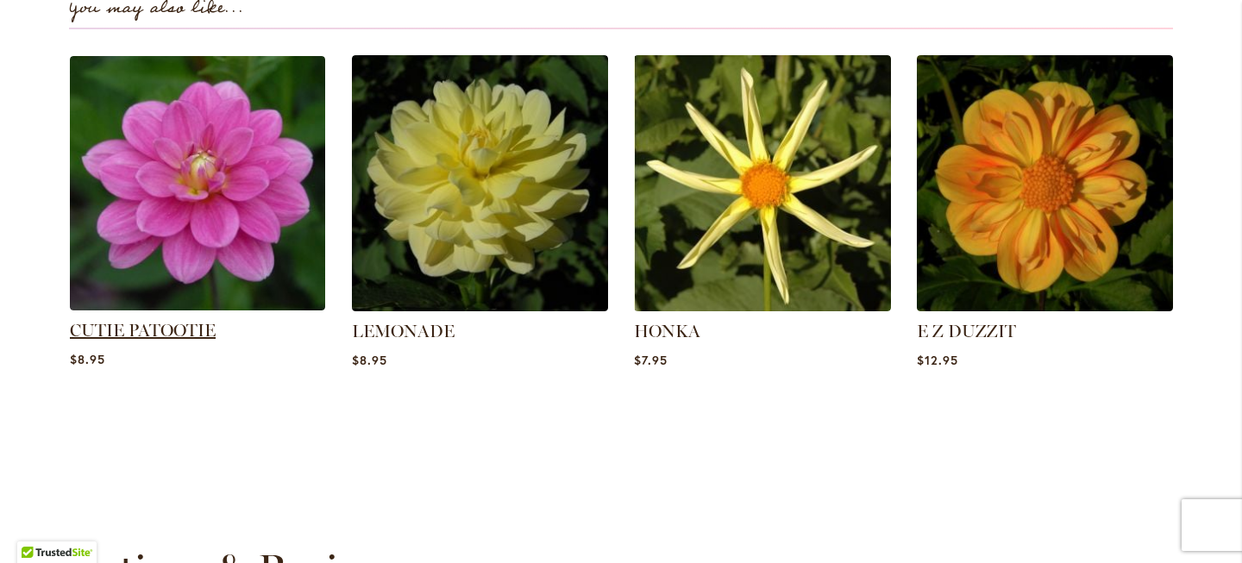
click at [140, 341] on link "CUTIE PATOOTIE" at bounding box center [143, 330] width 146 height 21
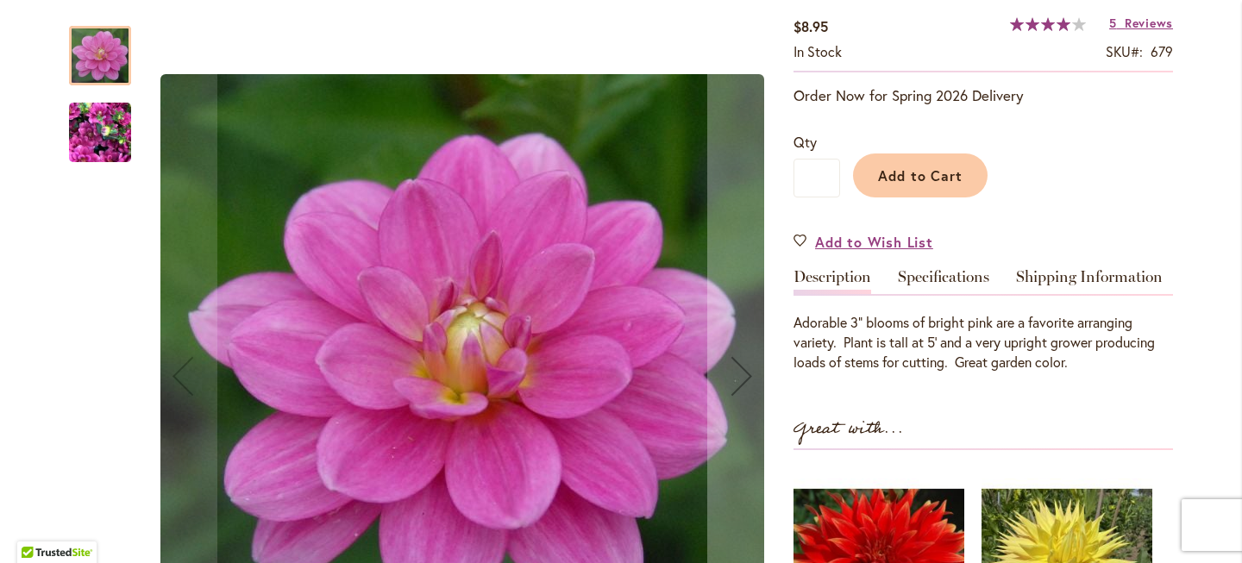
scroll to position [304, 0]
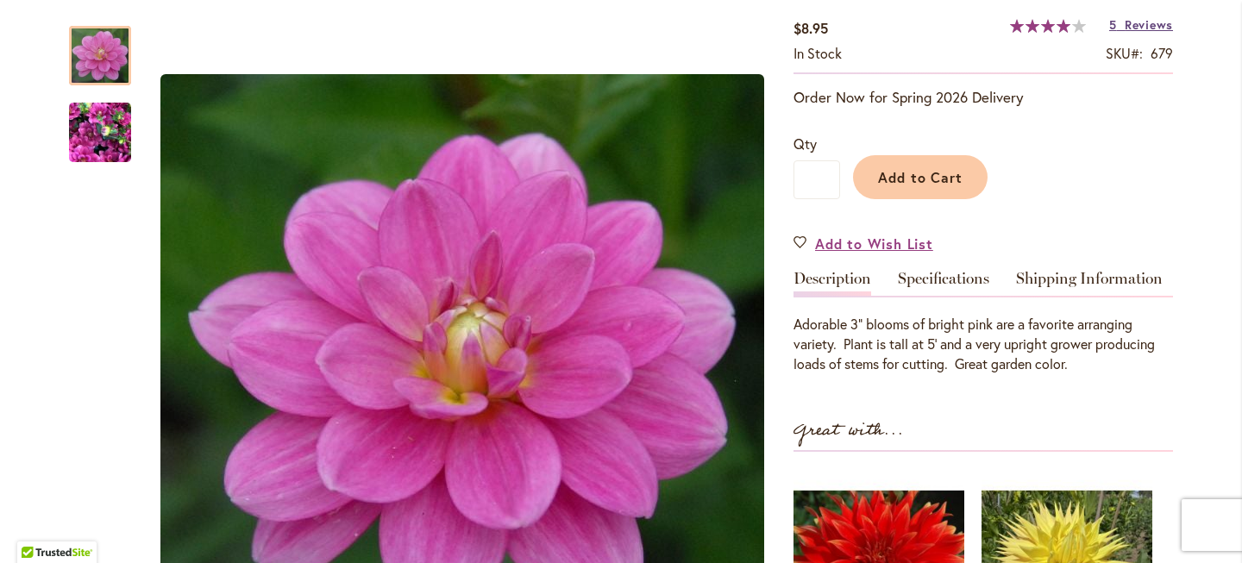
click at [1128, 33] on span "Reviews" at bounding box center [1149, 24] width 48 height 16
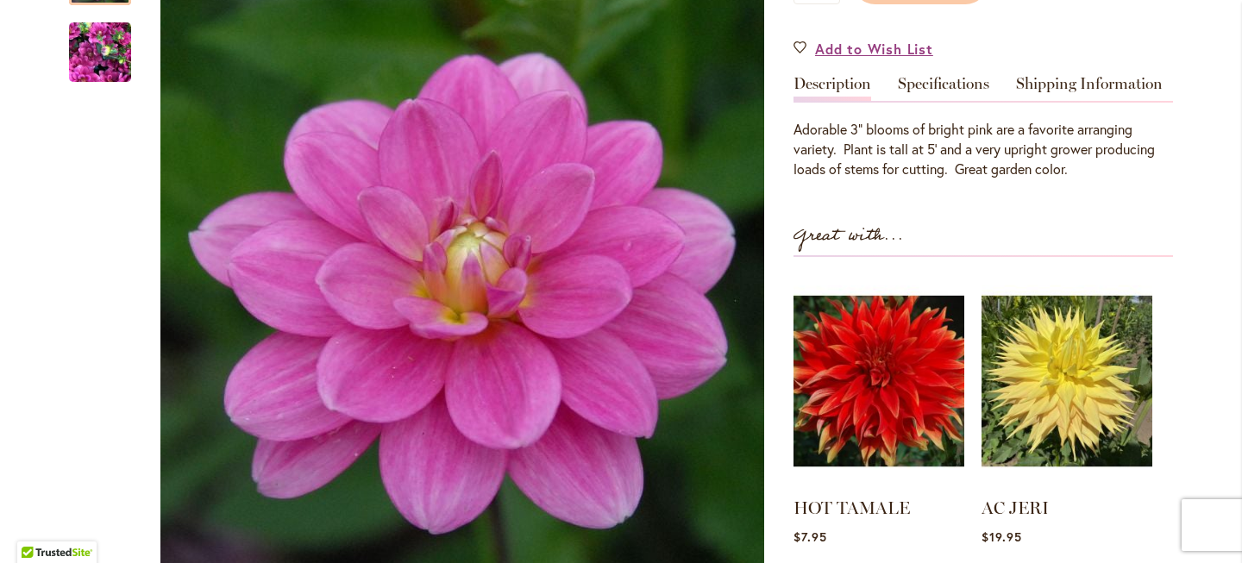
scroll to position [428, 0]
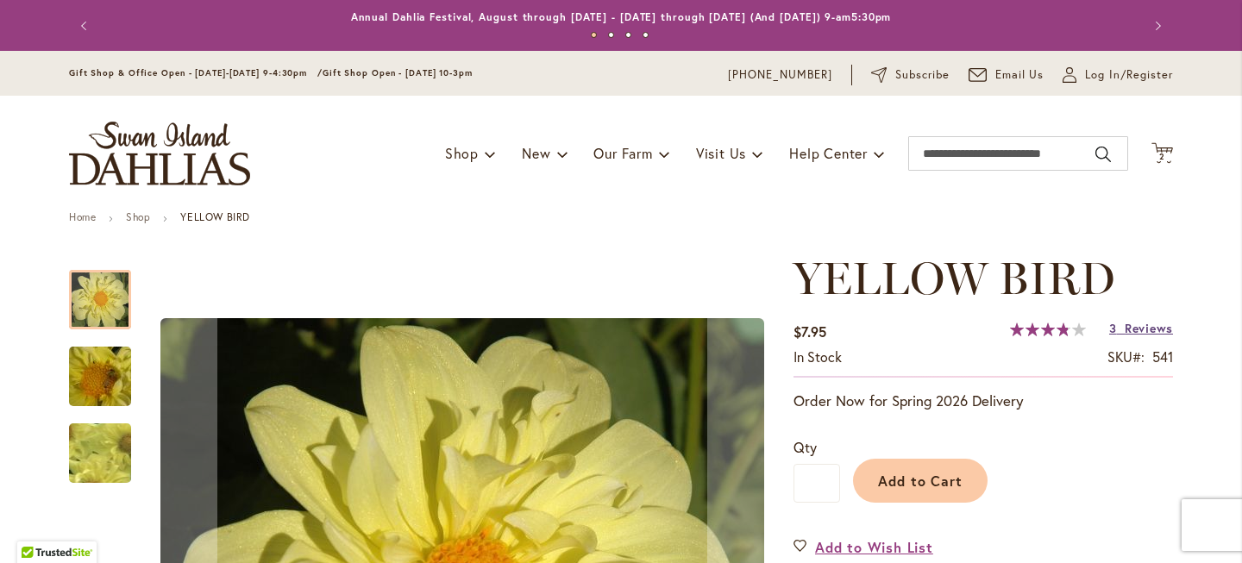
click at [1137, 336] on span "Reviews" at bounding box center [1149, 328] width 48 height 16
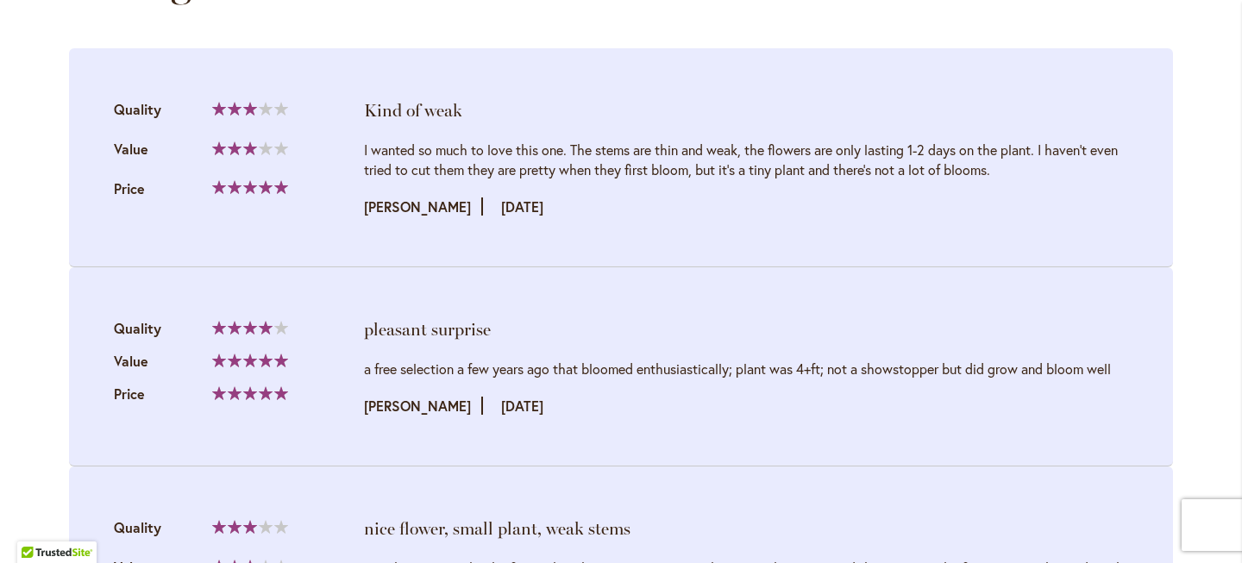
scroll to position [1819, 0]
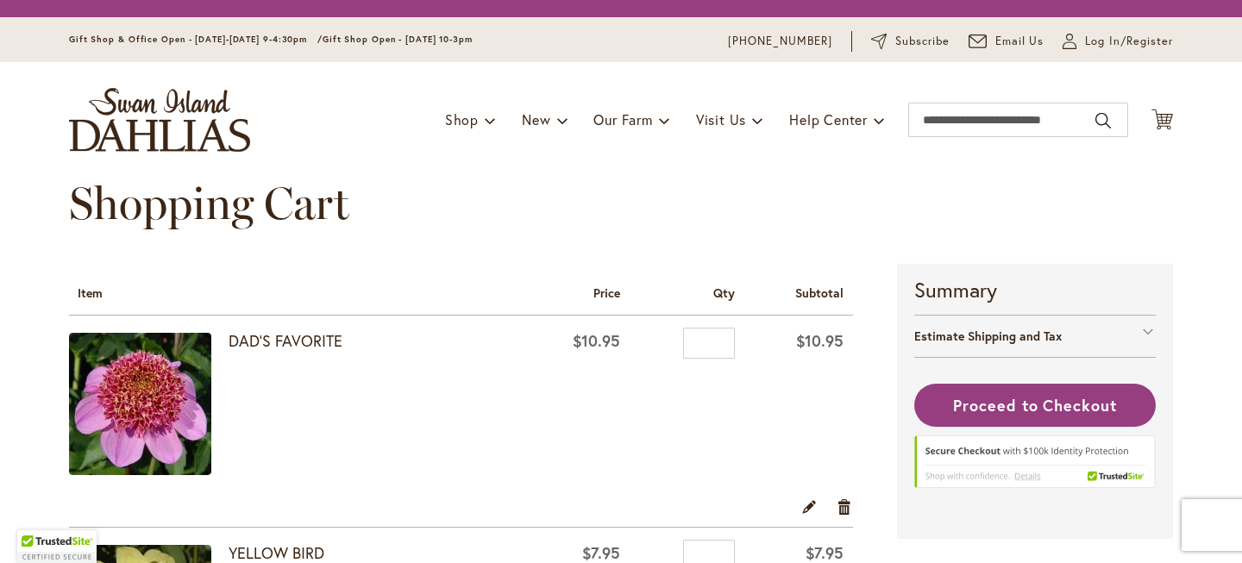
scroll to position [79, 0]
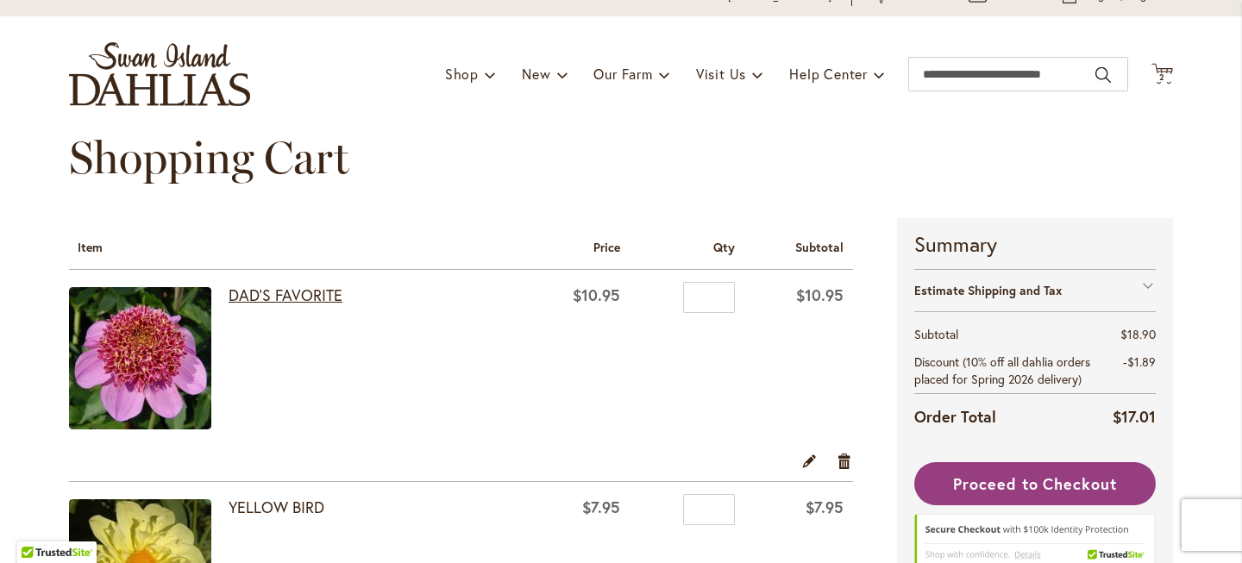
click at [274, 305] on link "DAD'S FAVORITE" at bounding box center [286, 295] width 114 height 21
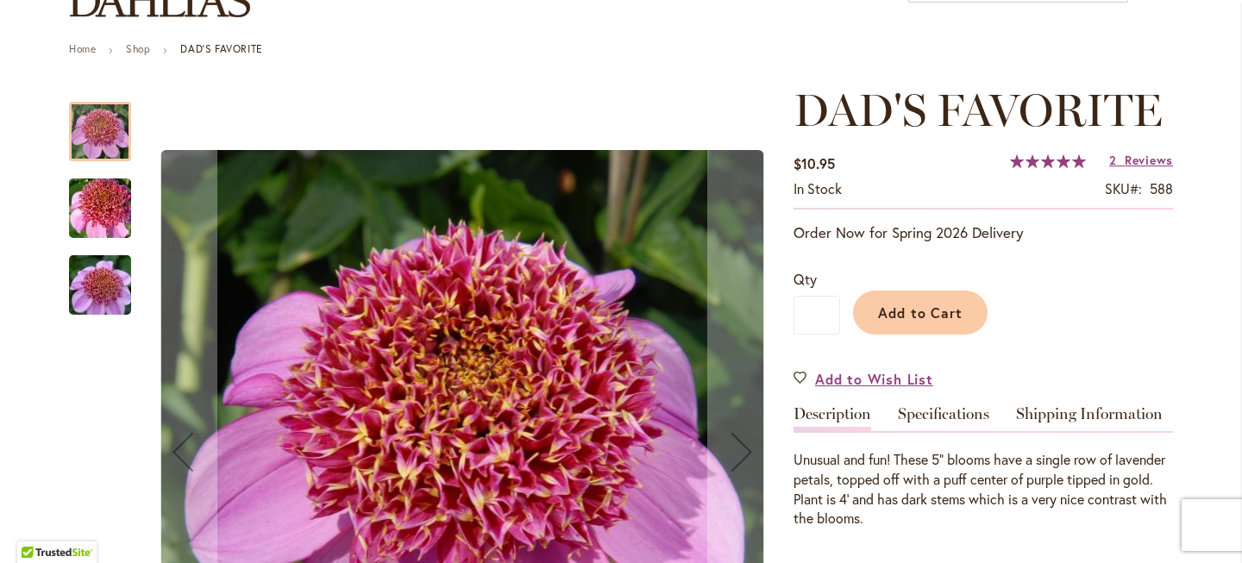
scroll to position [168, 0]
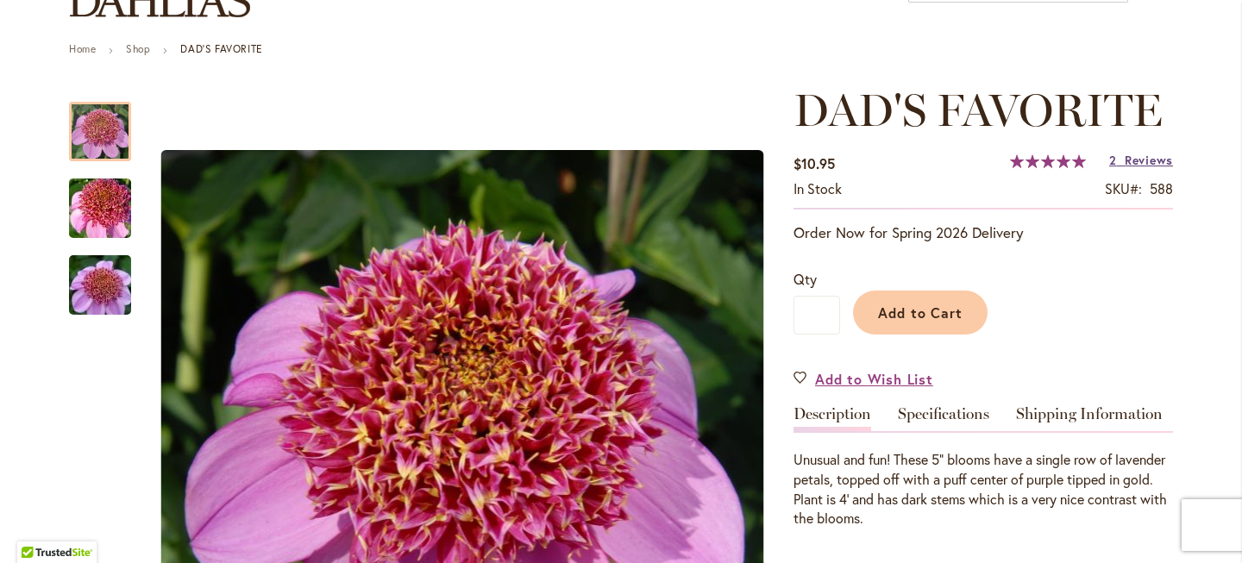
click at [1128, 168] on span "Reviews" at bounding box center [1149, 160] width 48 height 16
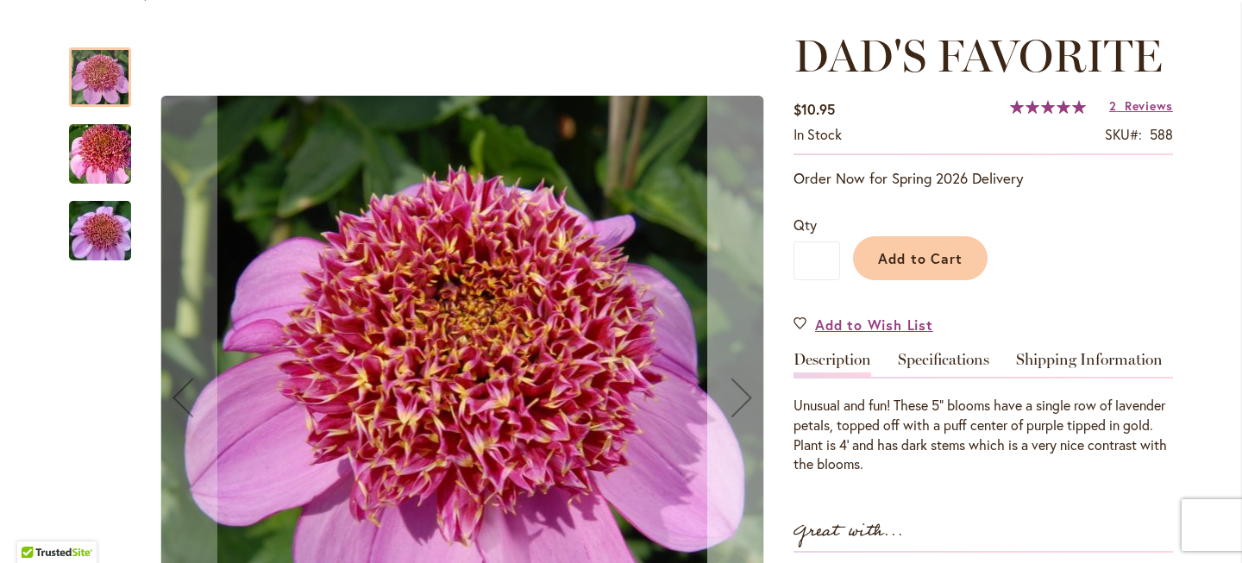
scroll to position [212, 0]
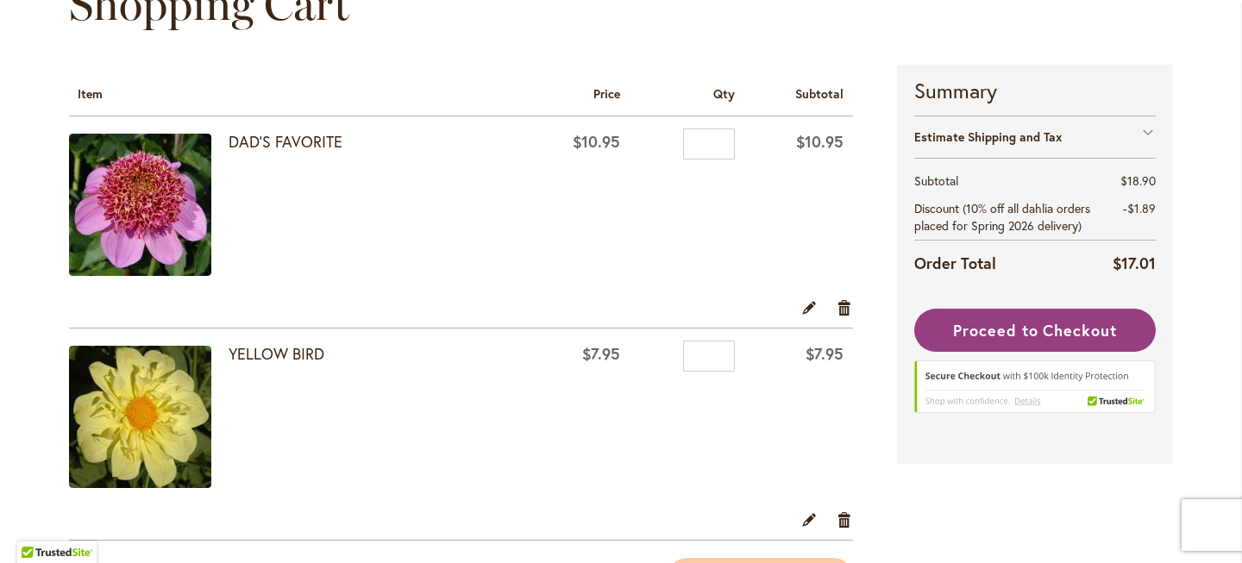
scroll to position [236, 0]
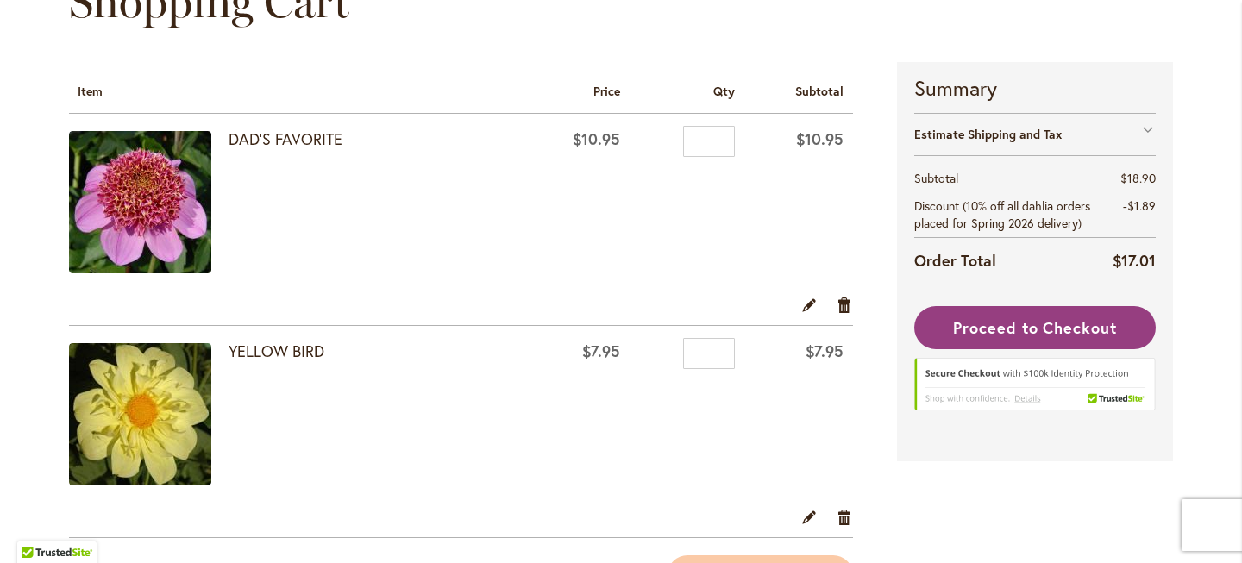
click at [828, 318] on div "Edit Remove item" at bounding box center [461, 310] width 784 height 30
click at [837, 314] on link "Remove item" at bounding box center [845, 304] width 16 height 19
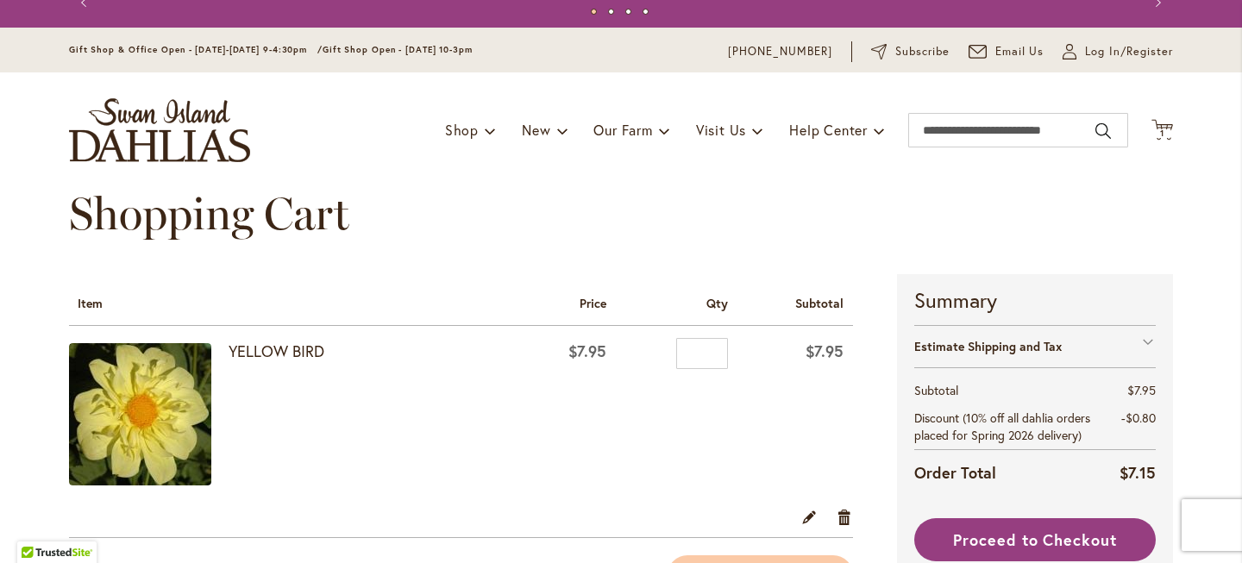
scroll to position [12, 0]
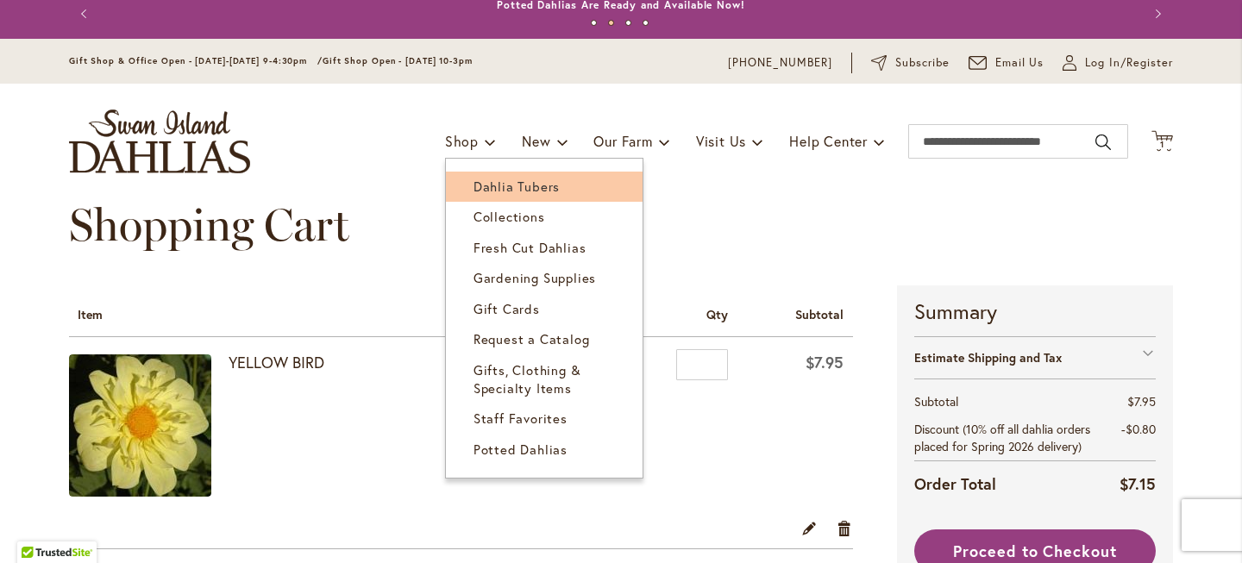
click at [537, 195] on span "Dahlia Tubers" at bounding box center [517, 186] width 86 height 17
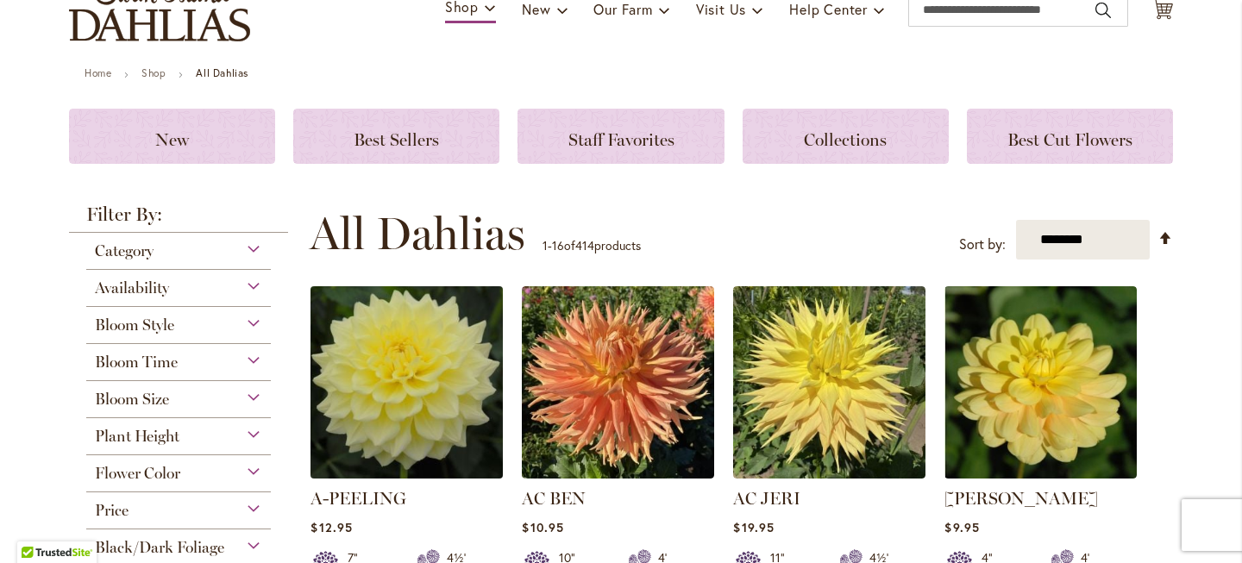
scroll to position [177, 0]
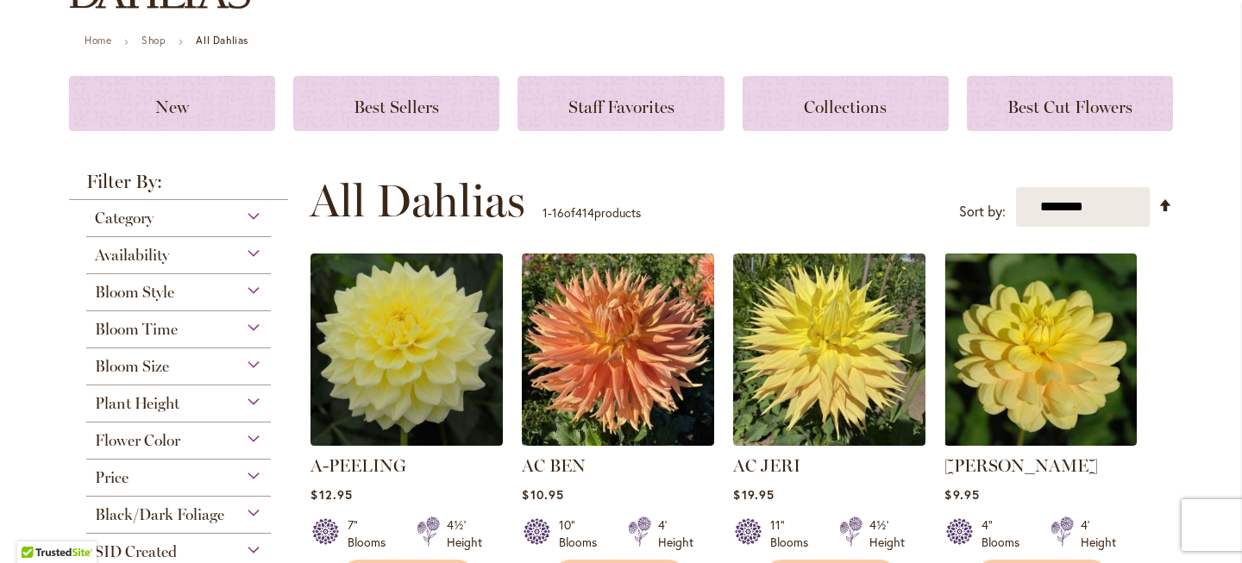
click at [243, 450] on div "Flower Color" at bounding box center [178, 437] width 185 height 28
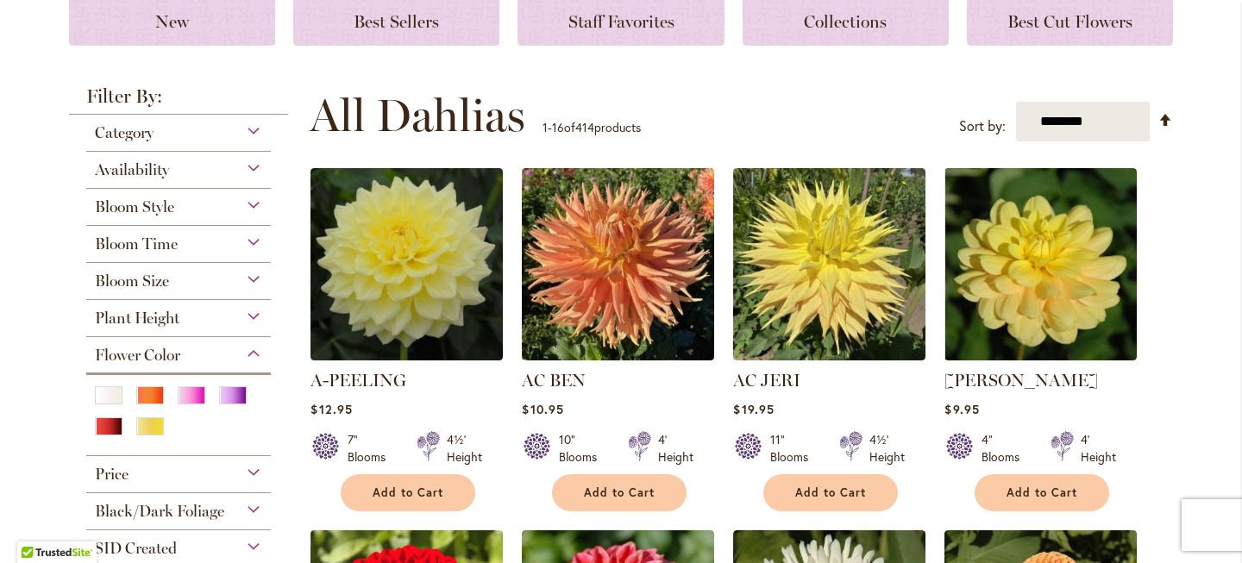
scroll to position [263, 0]
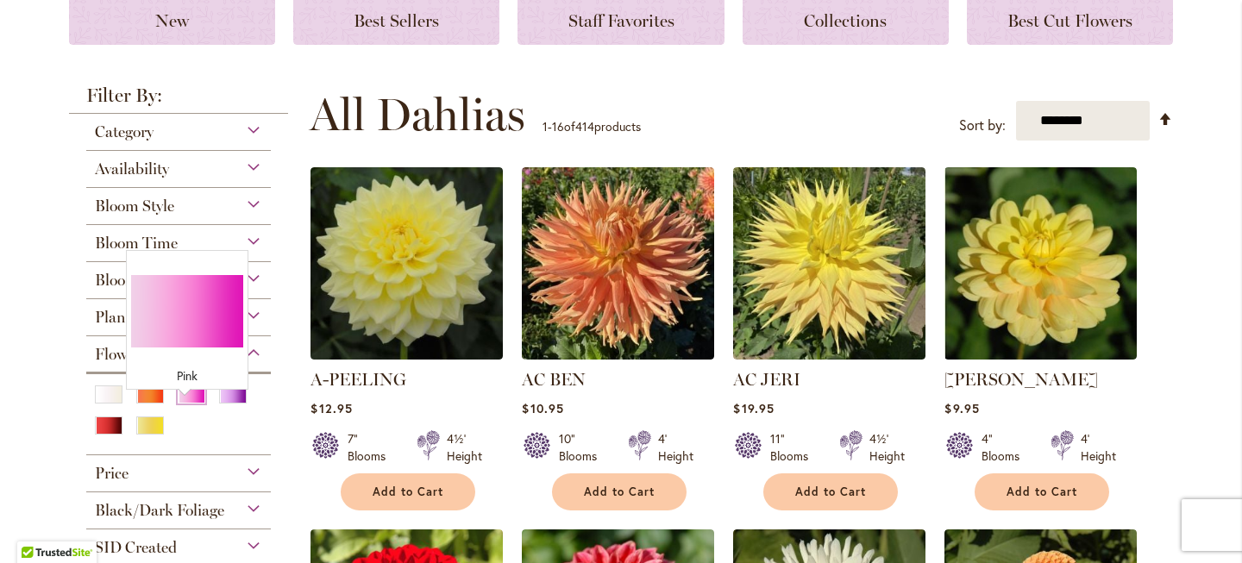
click at [179, 404] on div "Pink" at bounding box center [192, 395] width 28 height 18
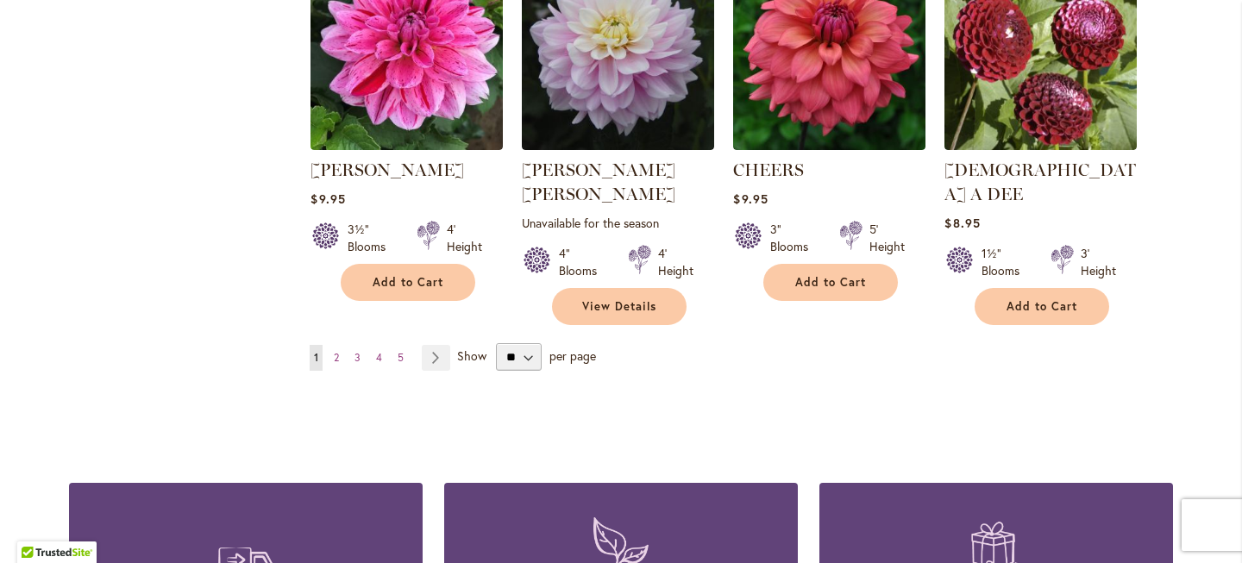
scroll to position [1557, 0]
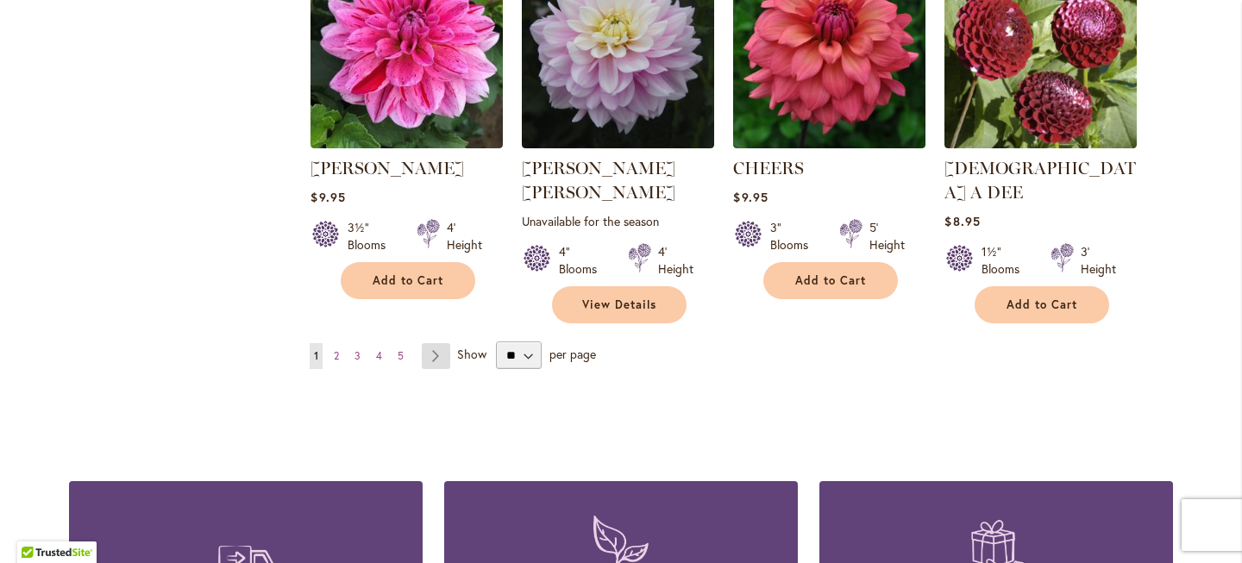
click at [430, 369] on link "Page Next" at bounding box center [436, 356] width 28 height 26
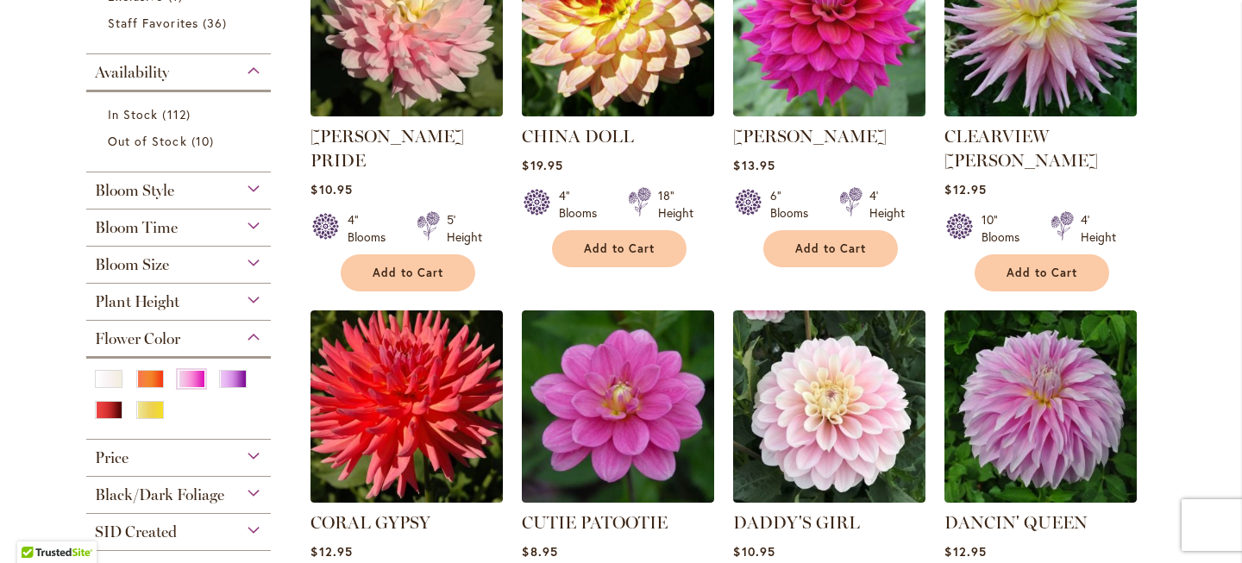
scroll to position [479, 0]
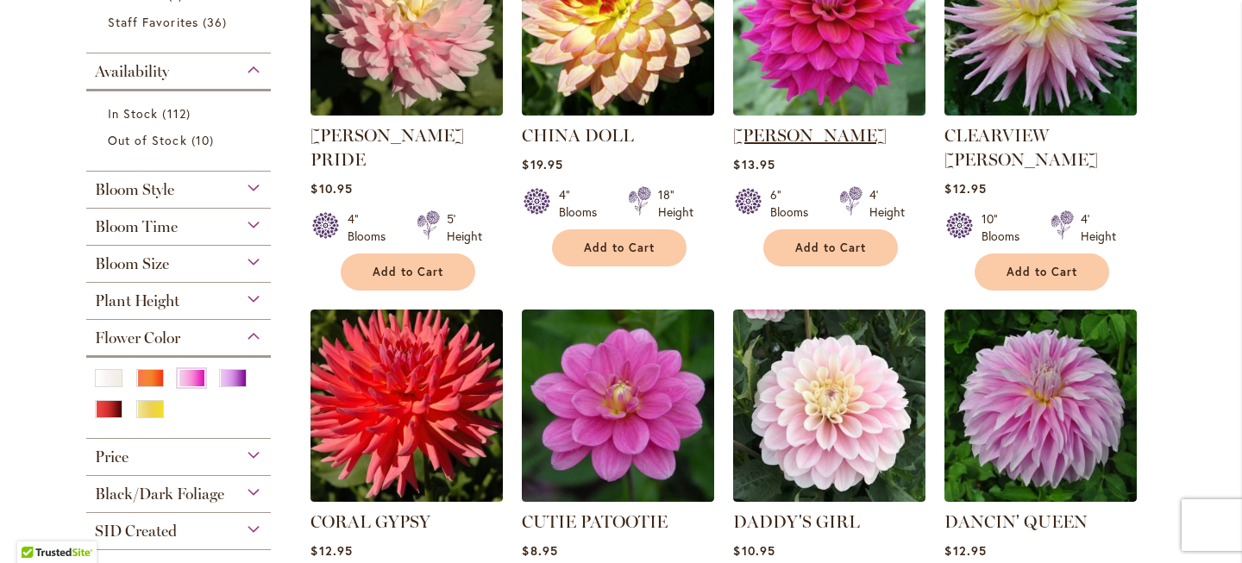
click at [794, 146] on link "[PERSON_NAME]" at bounding box center [810, 135] width 154 height 21
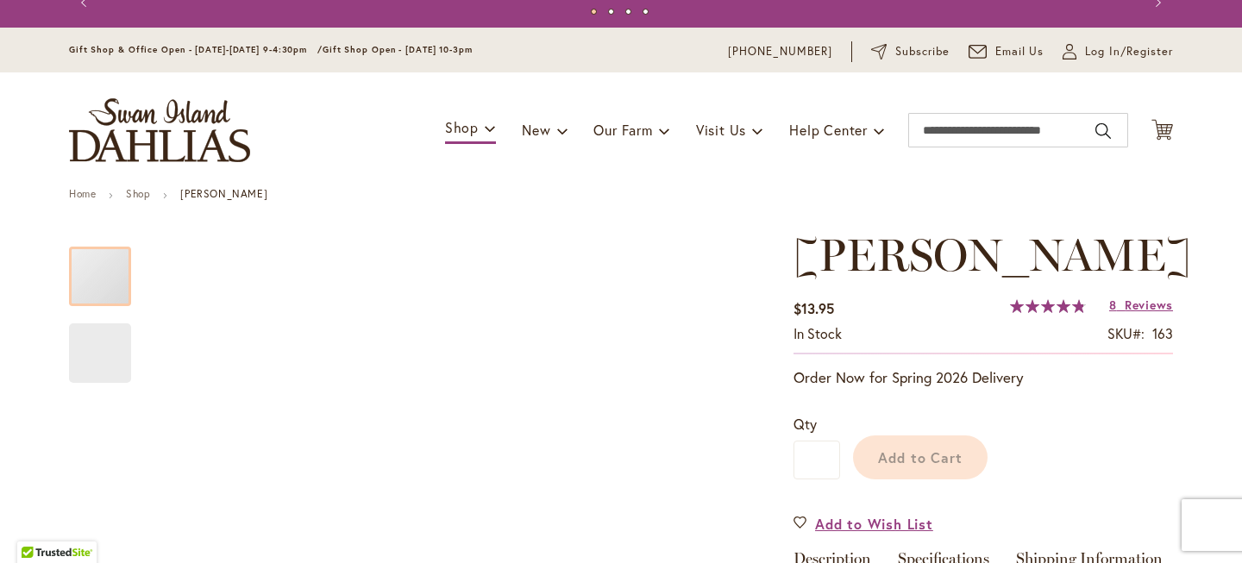
scroll to position [56, 0]
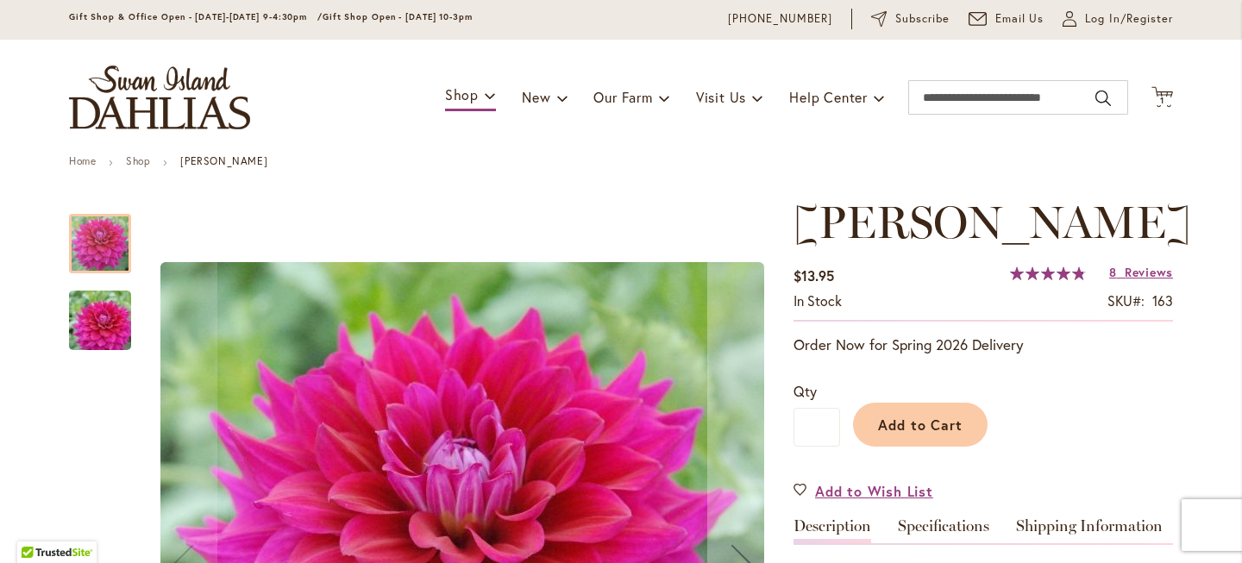
click at [1032, 280] on span "97 % of 100" at bounding box center [1046, 274] width 73 height 14
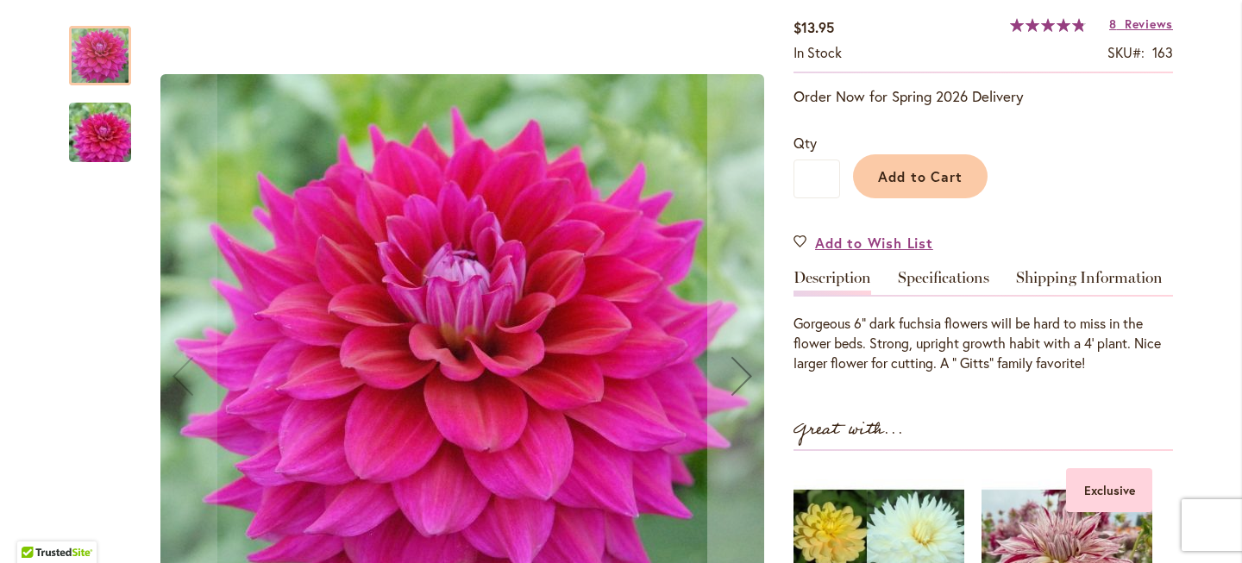
scroll to position [307, 0]
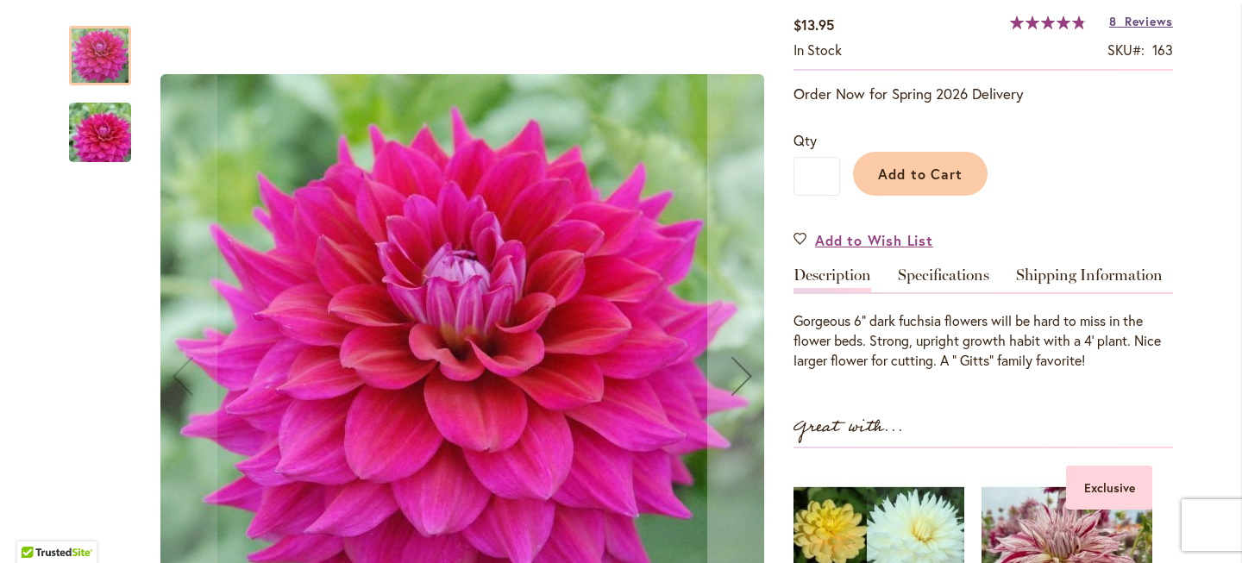
click at [1154, 29] on span "Reviews" at bounding box center [1149, 21] width 48 height 16
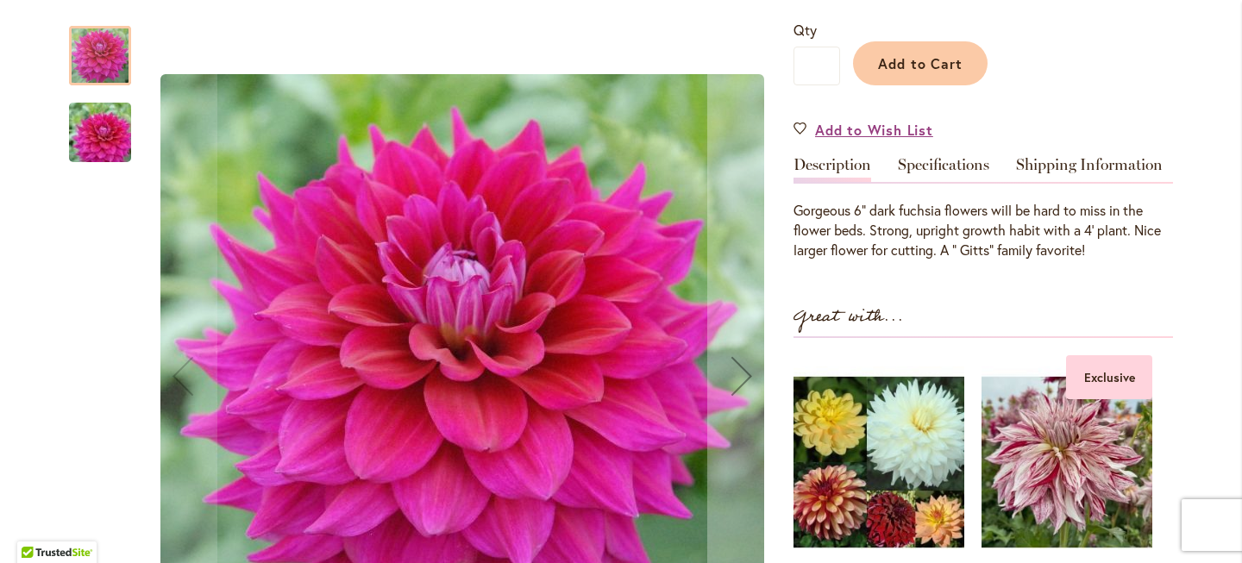
scroll to position [409, 0]
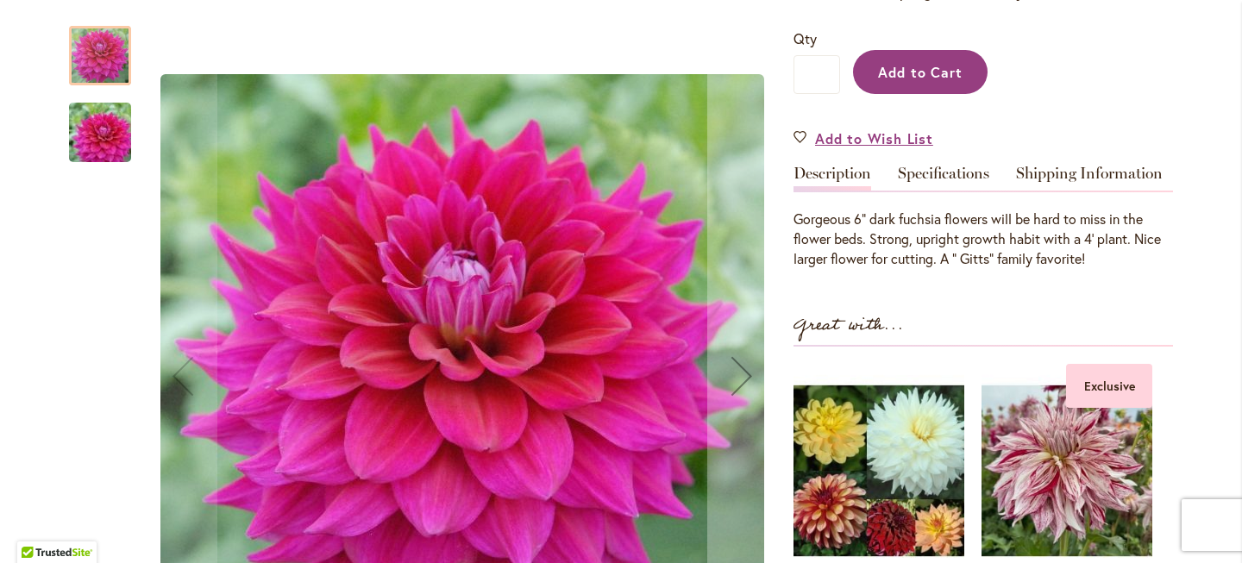
click at [899, 81] on span "Add to Cart" at bounding box center [920, 72] width 85 height 18
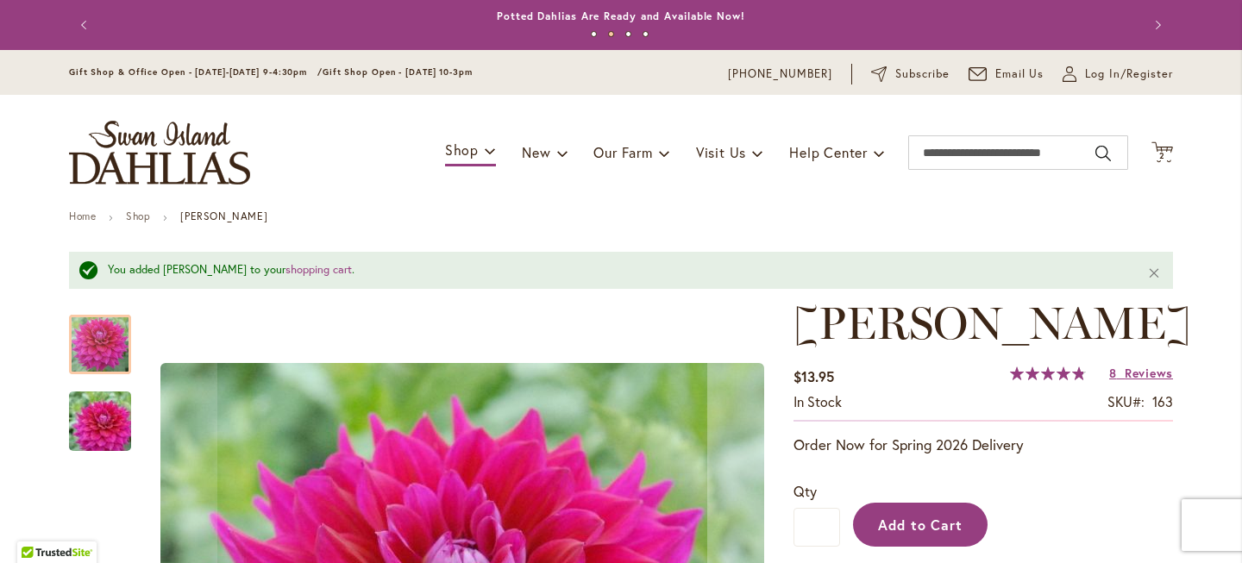
scroll to position [0, 0]
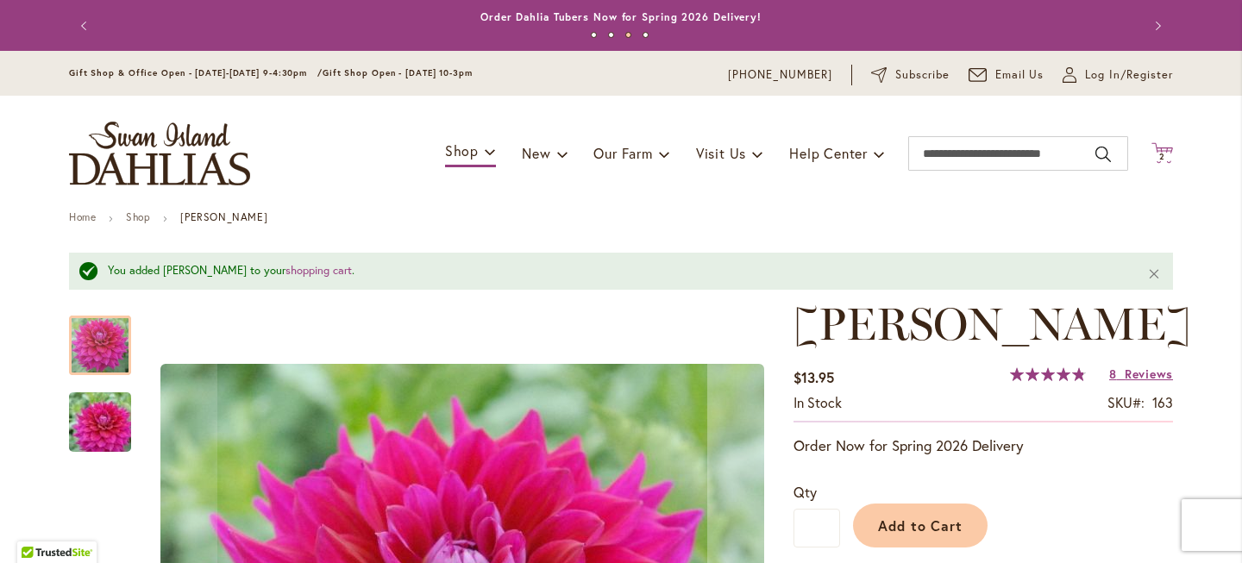
click at [1159, 162] on span "2" at bounding box center [1162, 156] width 6 height 11
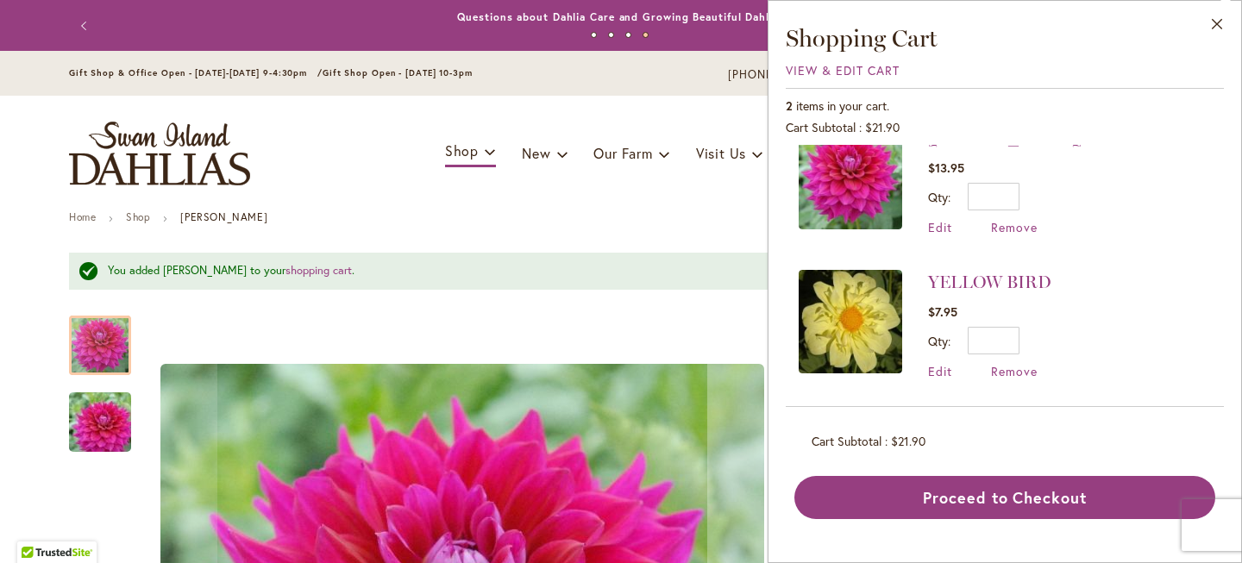
scroll to position [35, 0]
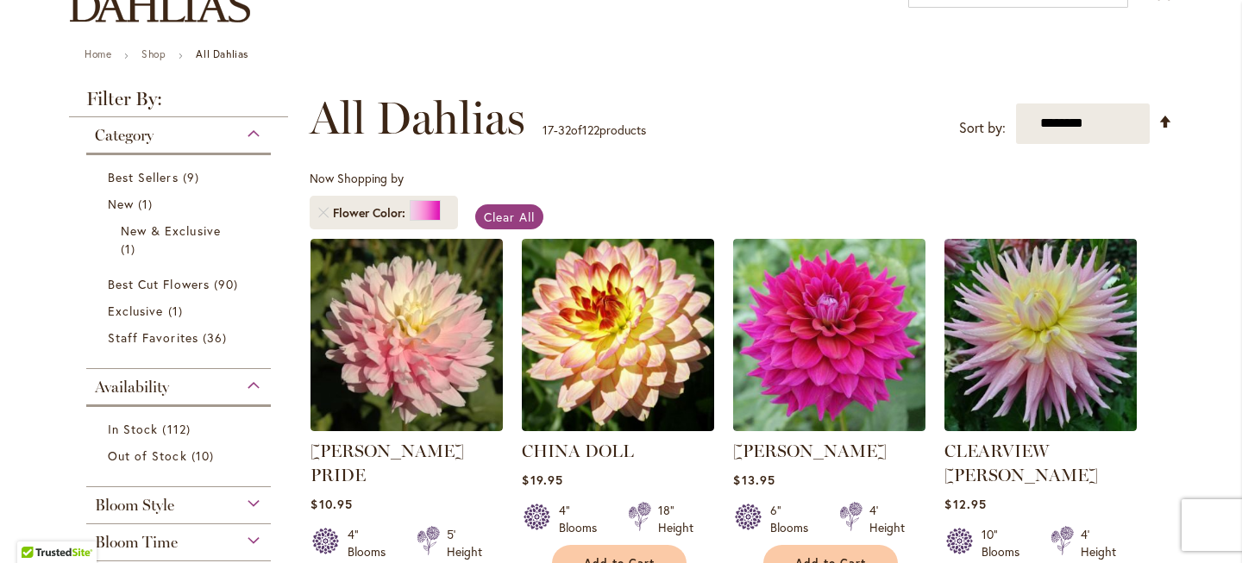
scroll to position [165, 0]
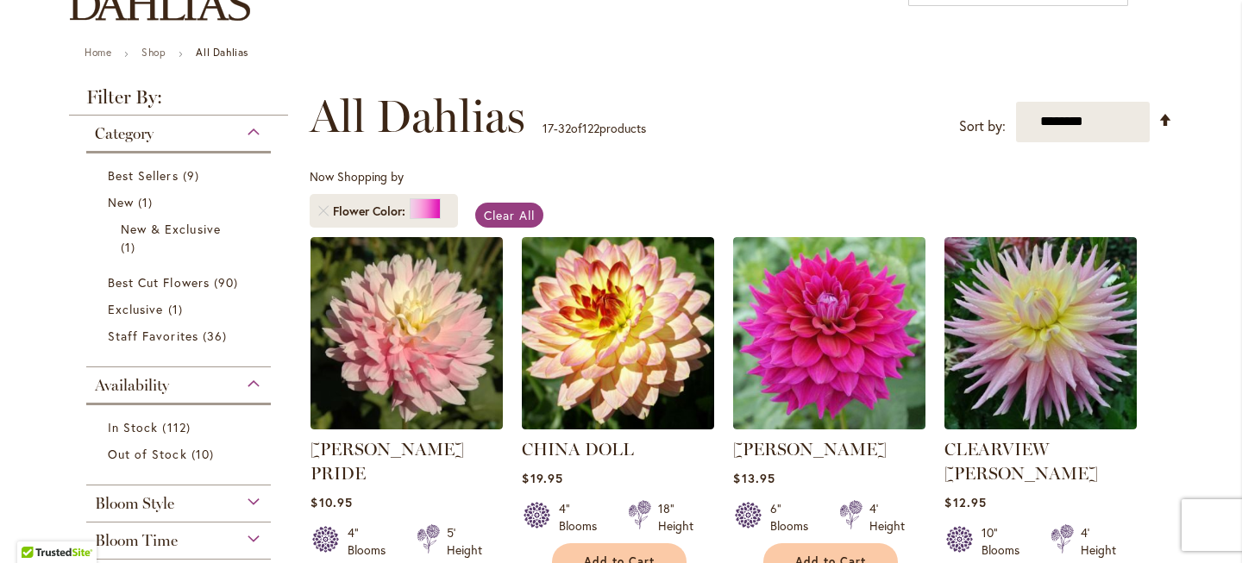
click at [0, 0] on span "Best Sellers" at bounding box center [0, 0] width 0 height 0
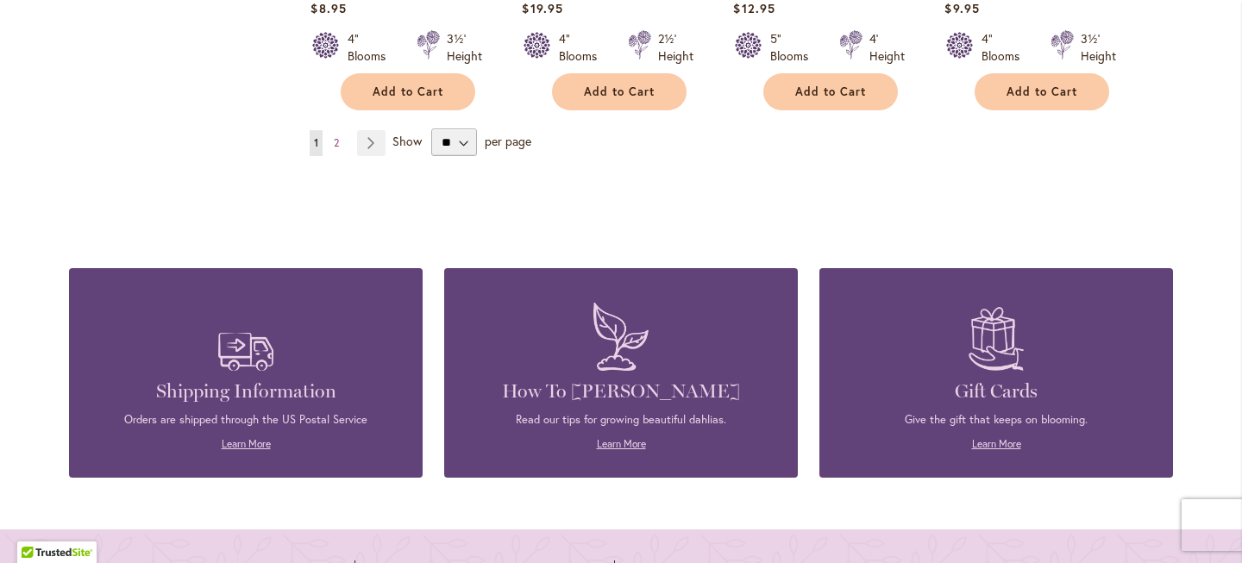
scroll to position [1671, 0]
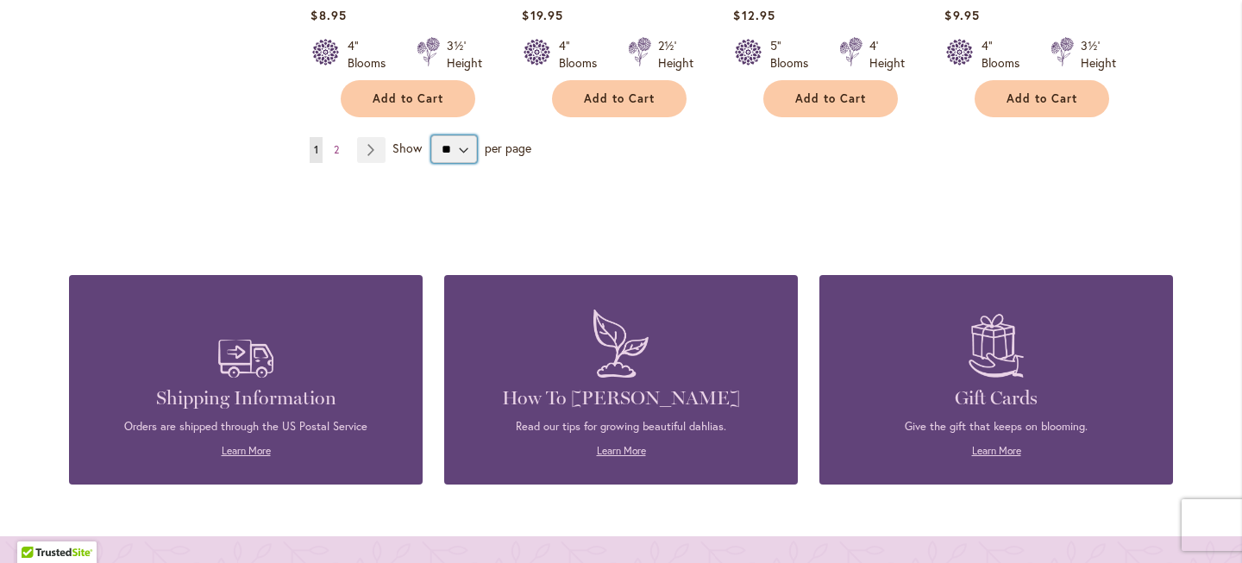
click at [456, 163] on select "** ** ** **" at bounding box center [454, 149] width 46 height 28
select select "**"
